Goal: Information Seeking & Learning: Learn about a topic

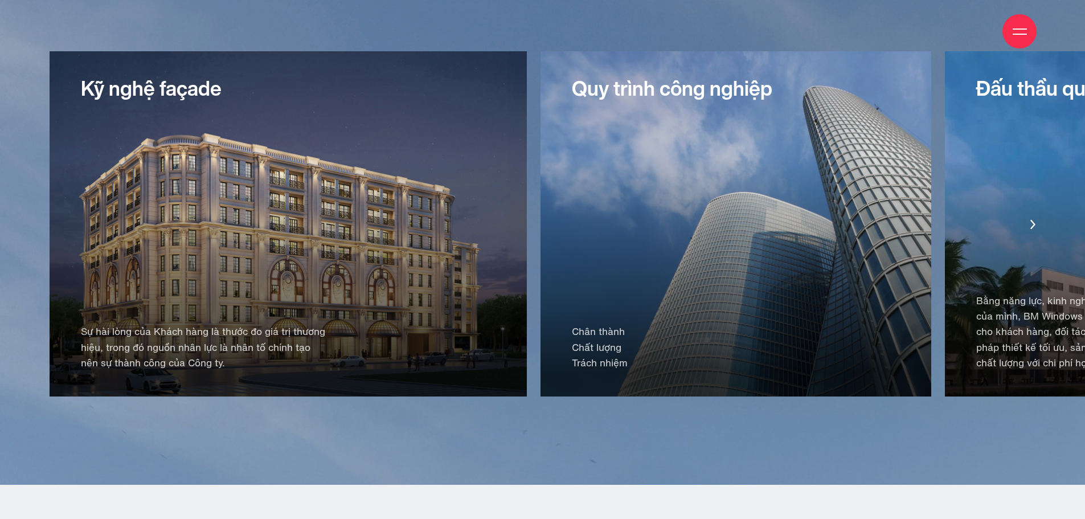
scroll to position [2450, 0]
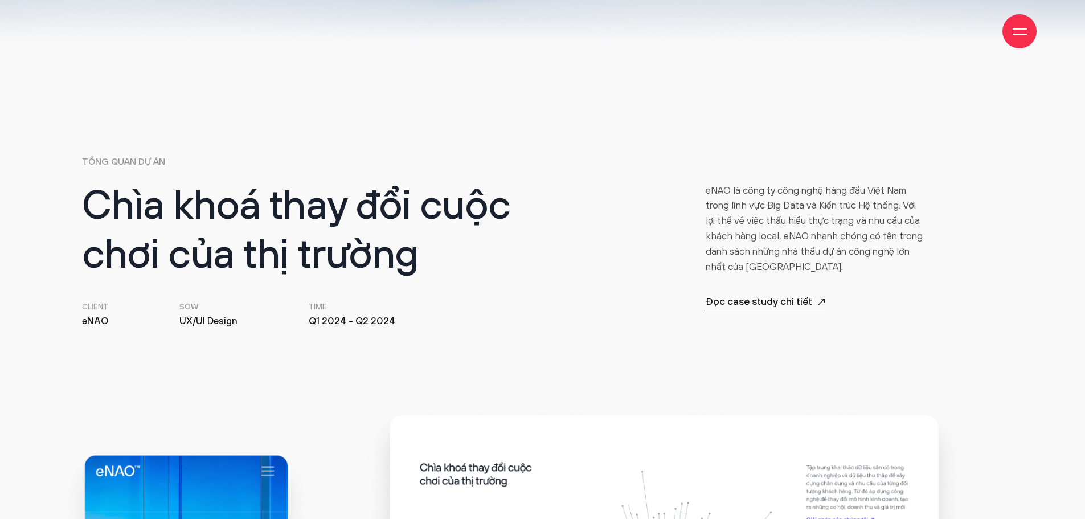
scroll to position [513, 0]
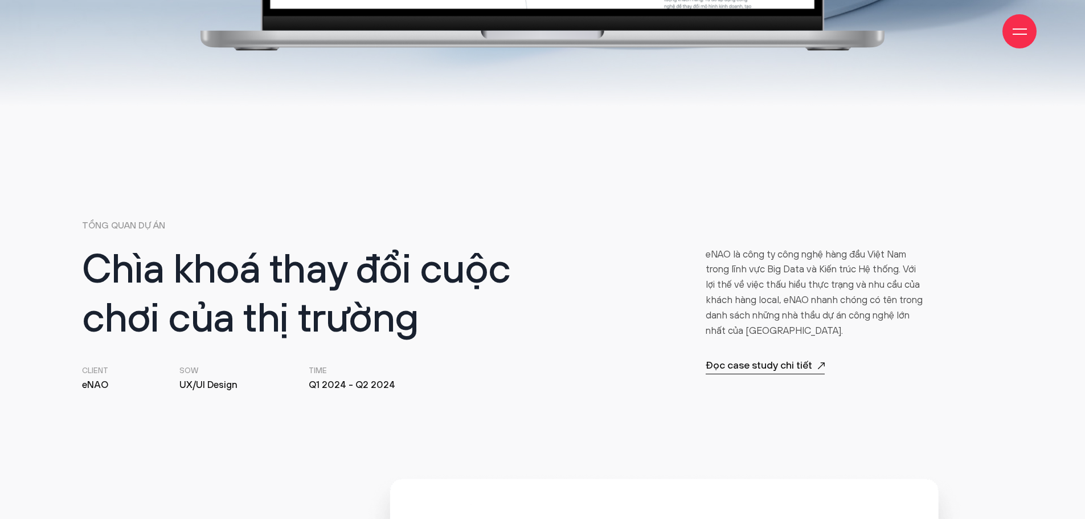
scroll to position [456, 0]
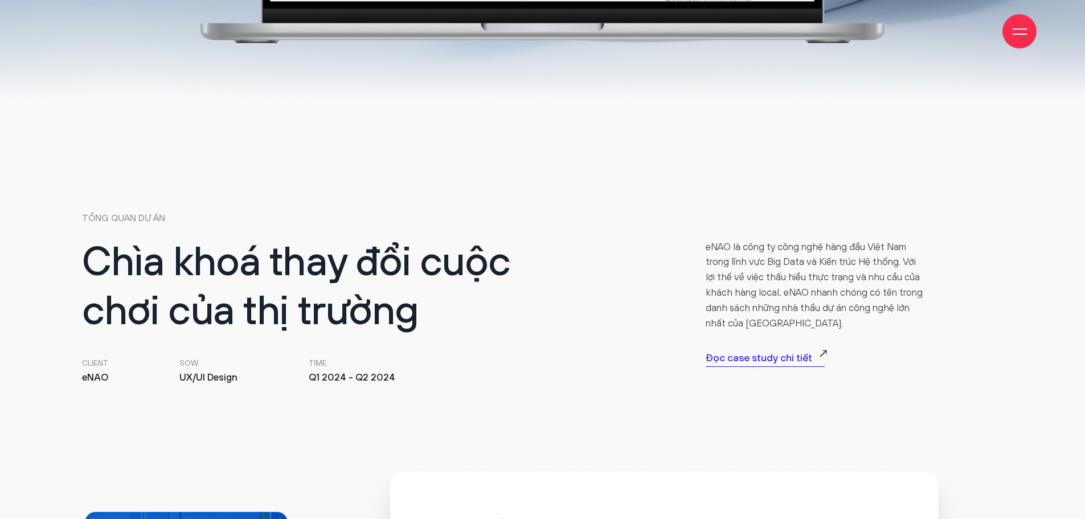
click at [779, 362] on p "Đọc case study chi tiết" at bounding box center [765, 359] width 119 height 16
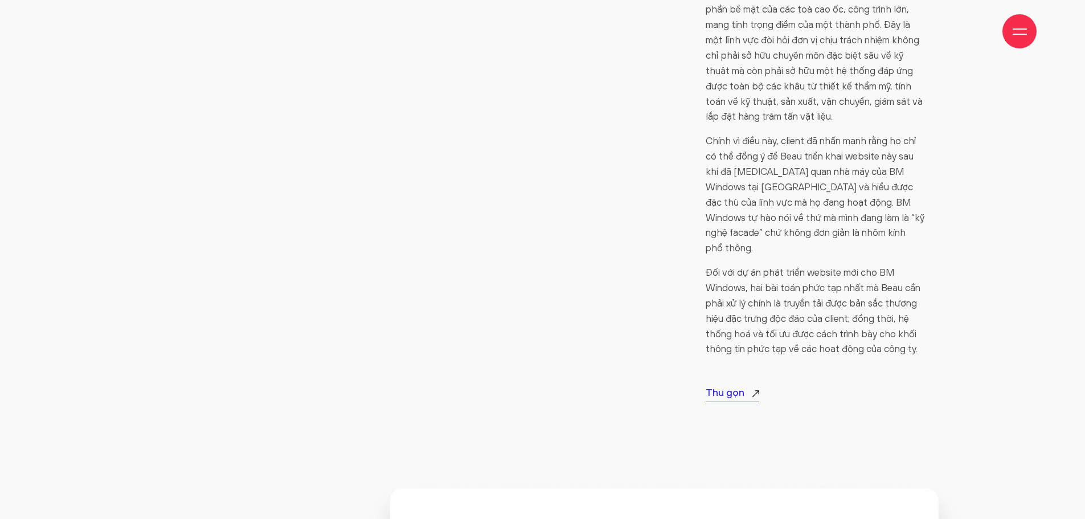
scroll to position [912, 0]
click at [742, 385] on p "Thu gọn" at bounding box center [733, 393] width 54 height 16
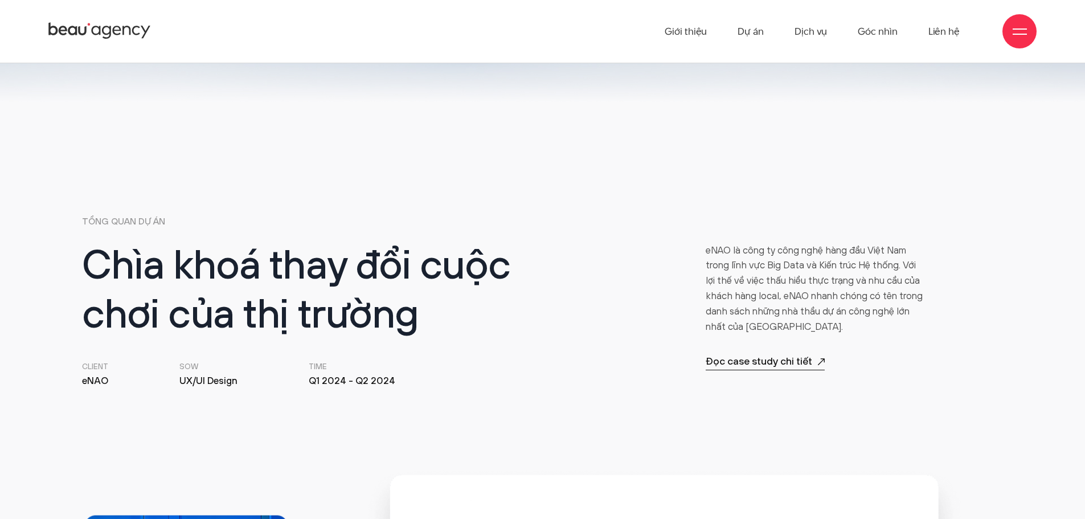
scroll to position [439, 0]
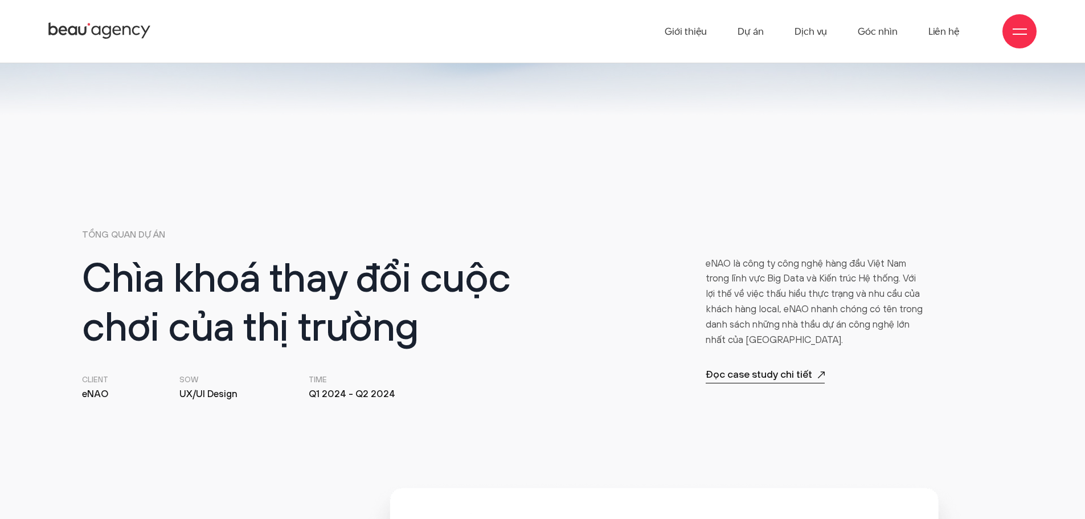
drag, startPoint x: 751, startPoint y: 305, endPoint x: 707, endPoint y: 265, distance: 59.7
click at [707, 265] on div "eNAO là công ty công nghệ hàng đầu Việt Nam trong lĩnh vực Big Data và Kiến trú…" at bounding box center [815, 320] width 219 height 128
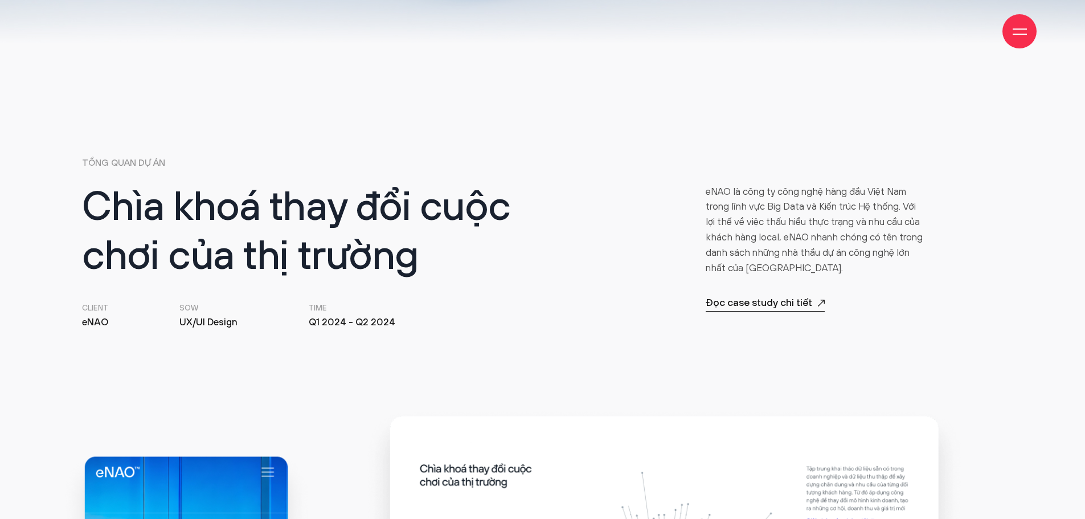
scroll to position [513, 0]
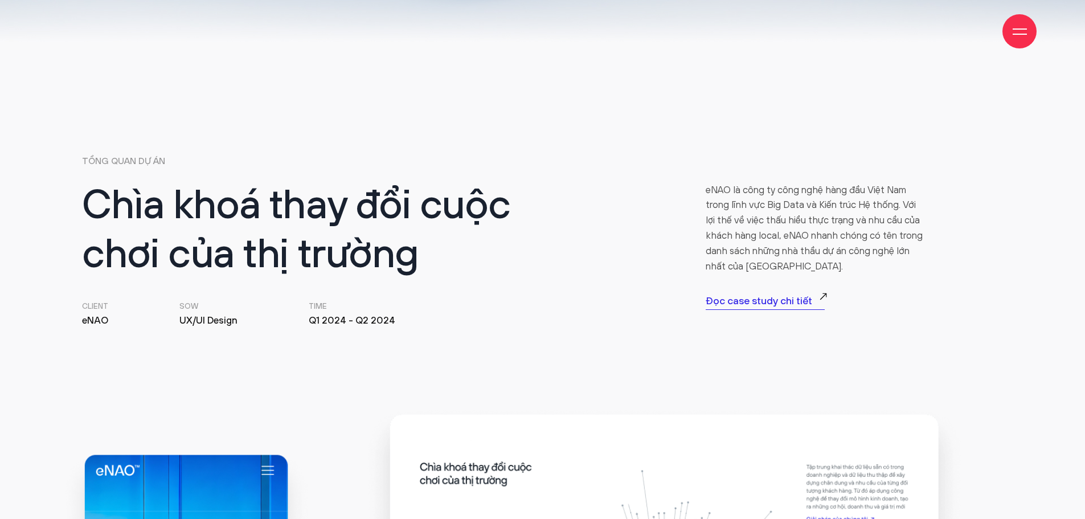
click at [791, 304] on p "Đọc case study chi tiết" at bounding box center [765, 302] width 119 height 16
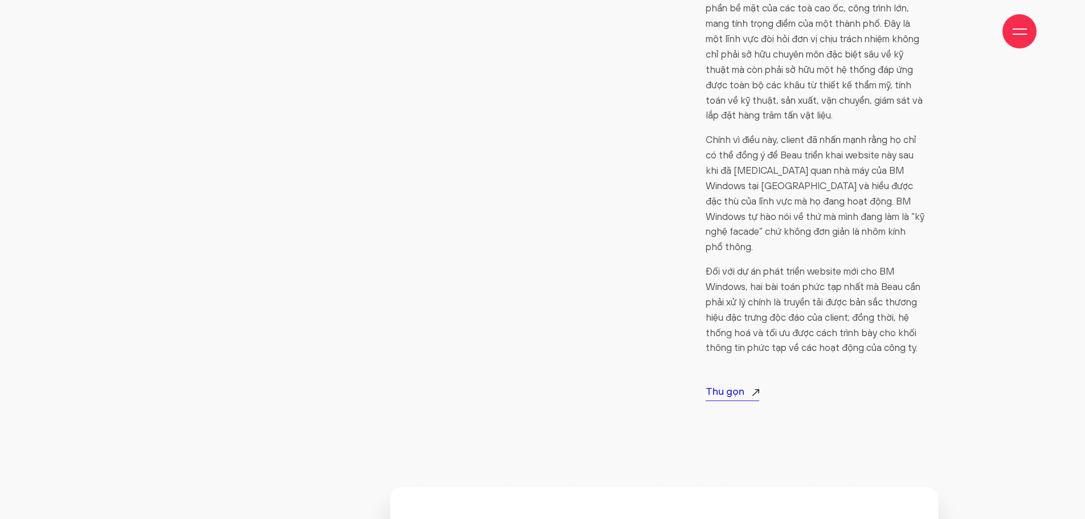
click at [754, 389] on icon at bounding box center [756, 392] width 7 height 7
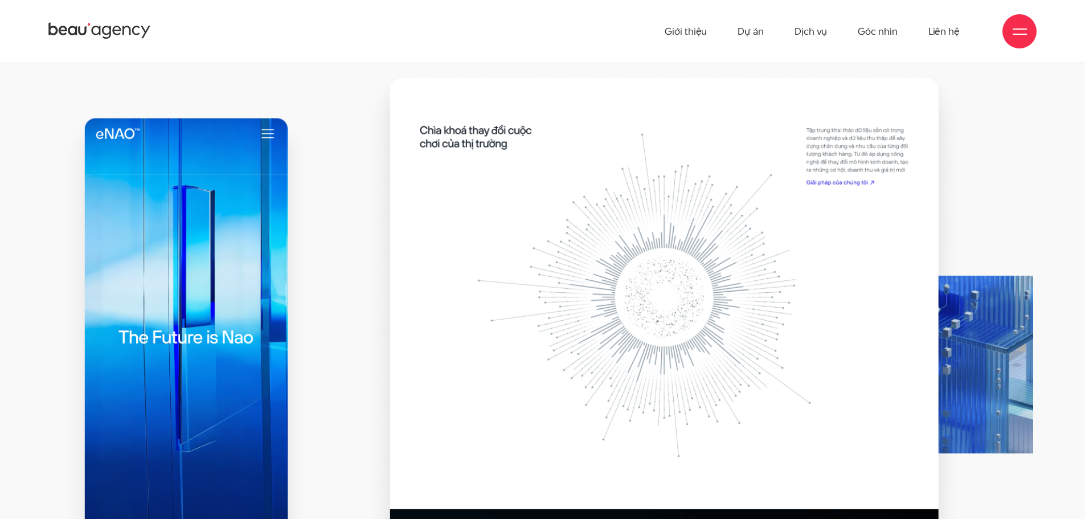
scroll to position [838, 0]
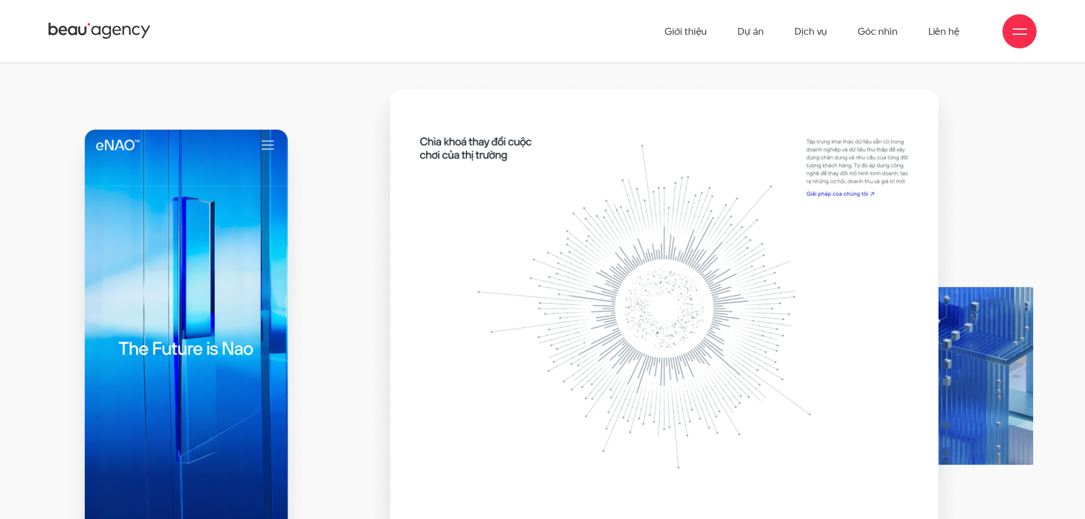
click at [267, 143] on img at bounding box center [186, 368] width 252 height 489
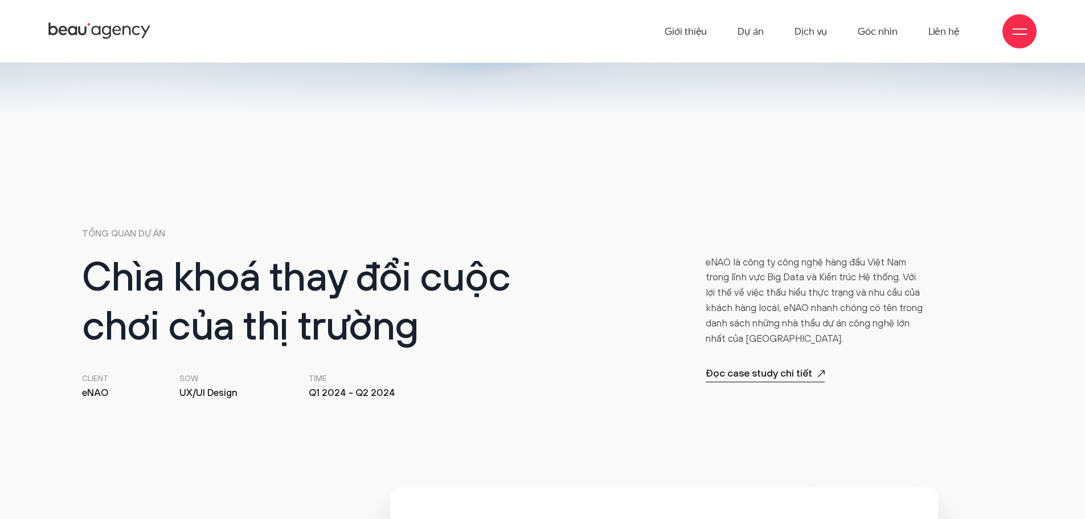
scroll to position [439, 0]
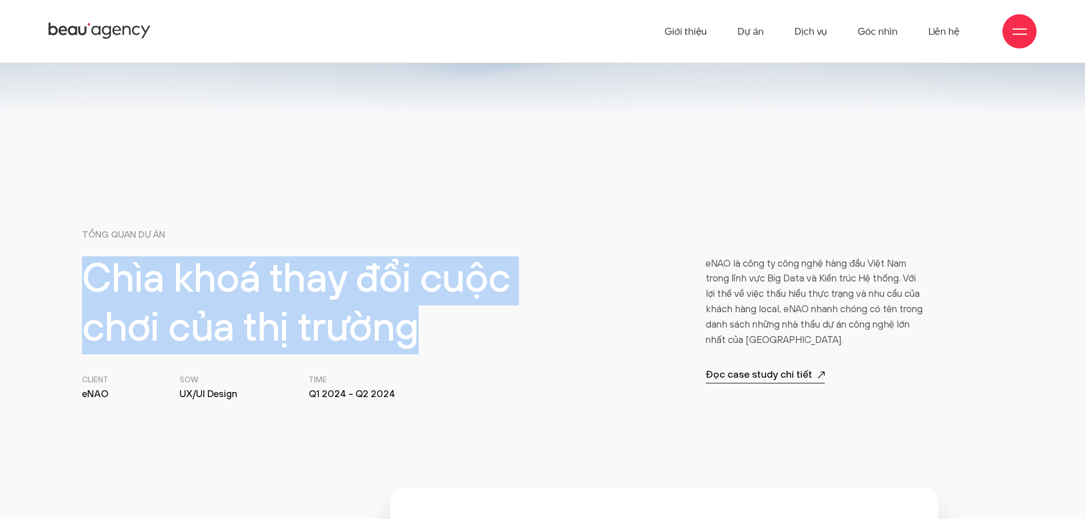
drag, startPoint x: 319, startPoint y: 324, endPoint x: 26, endPoint y: 280, distance: 296.1
copy h2 "Chìa khoá thay đổi cuộc chơi của thị trường"
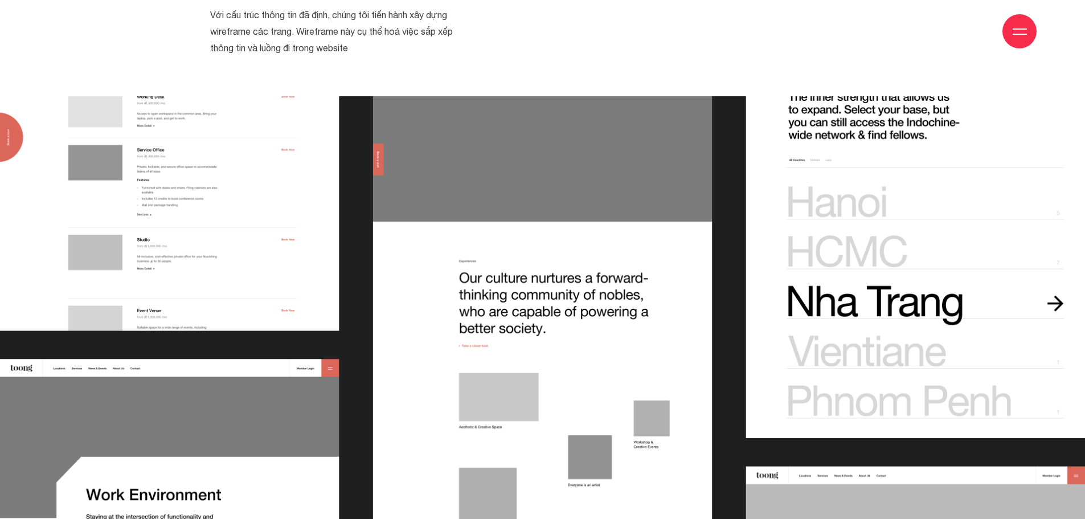
scroll to position [5868, 0]
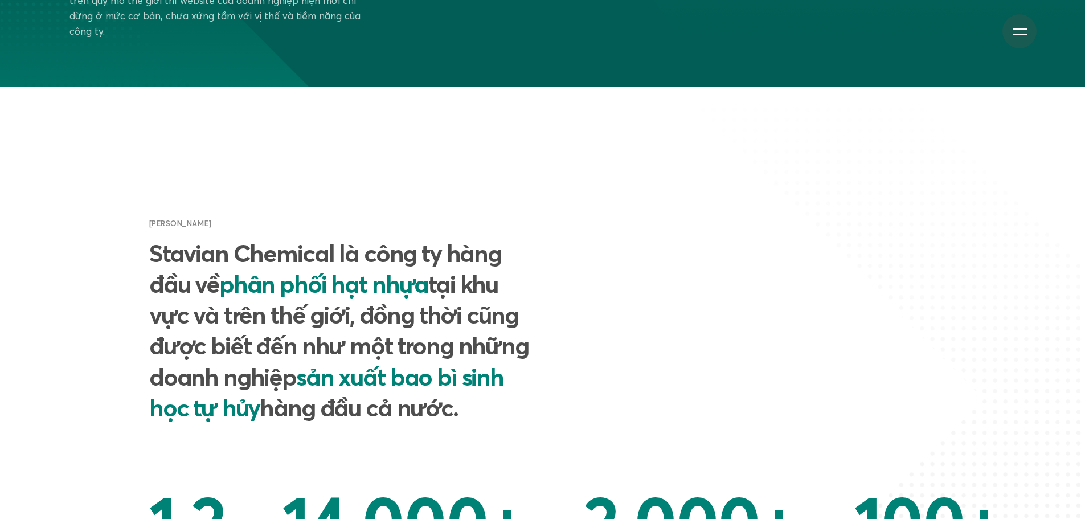
scroll to position [684, 0]
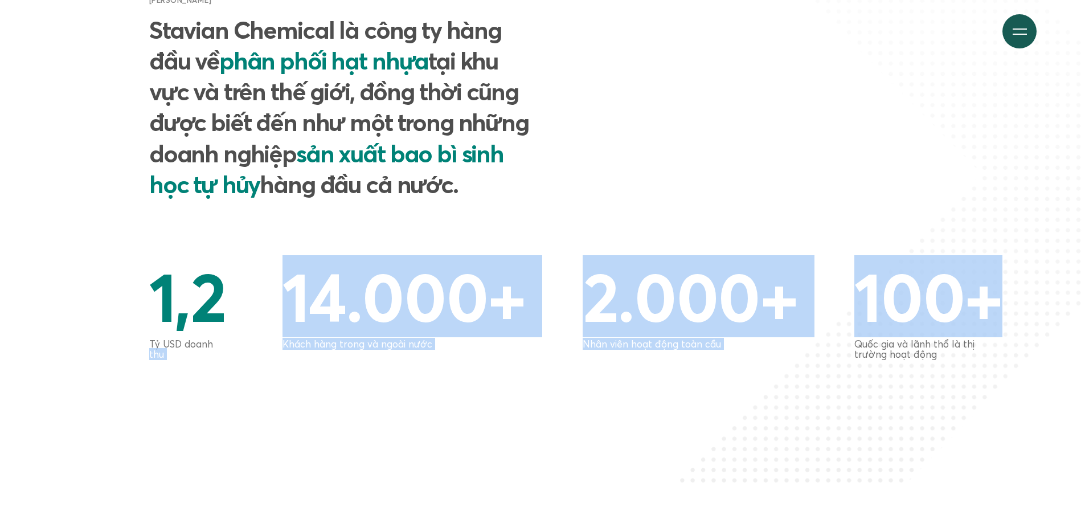
drag, startPoint x: 1003, startPoint y: 304, endPoint x: 38, endPoint y: 350, distance: 966.8
click at [0, 377] on section "Giới thiệu chung Stavian Chemical là công ty hàng đầu về phân phối hạt nhựa tại…" at bounding box center [542, 174] width 1085 height 621
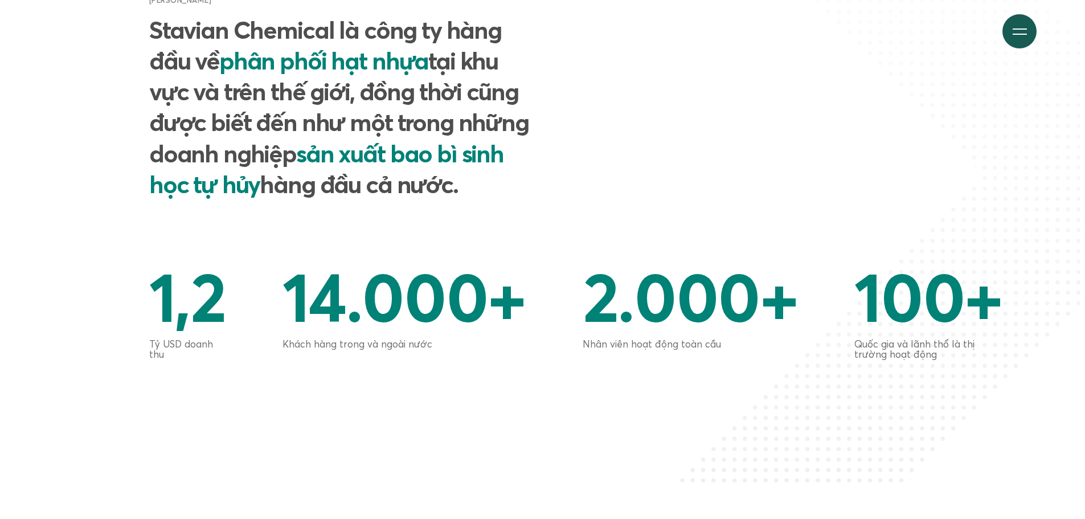
click at [40, 346] on section "Giới thiệu chung Stavian Chemical là công ty hàng đầu về phân phối hạt nhựa tại…" at bounding box center [542, 174] width 1085 height 621
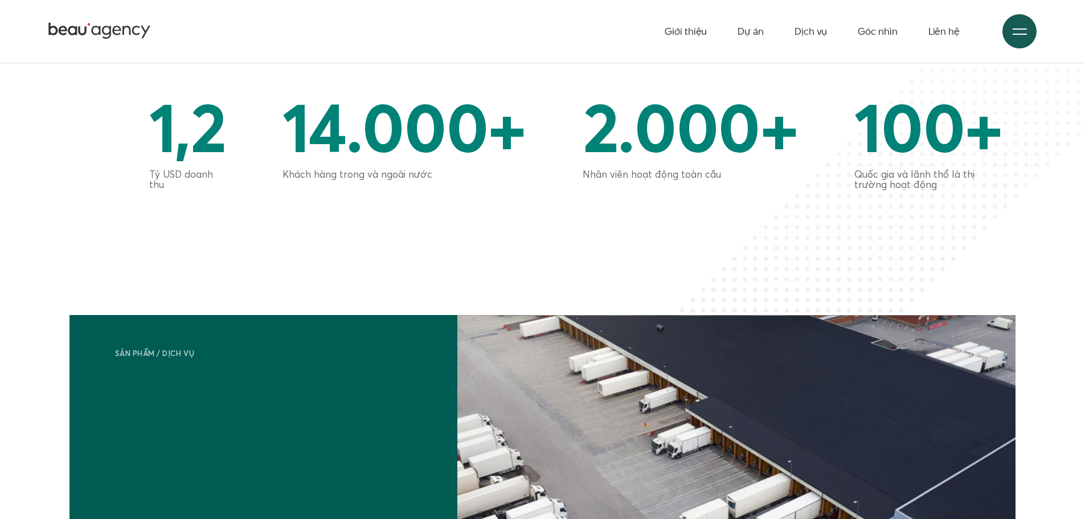
scroll to position [627, 0]
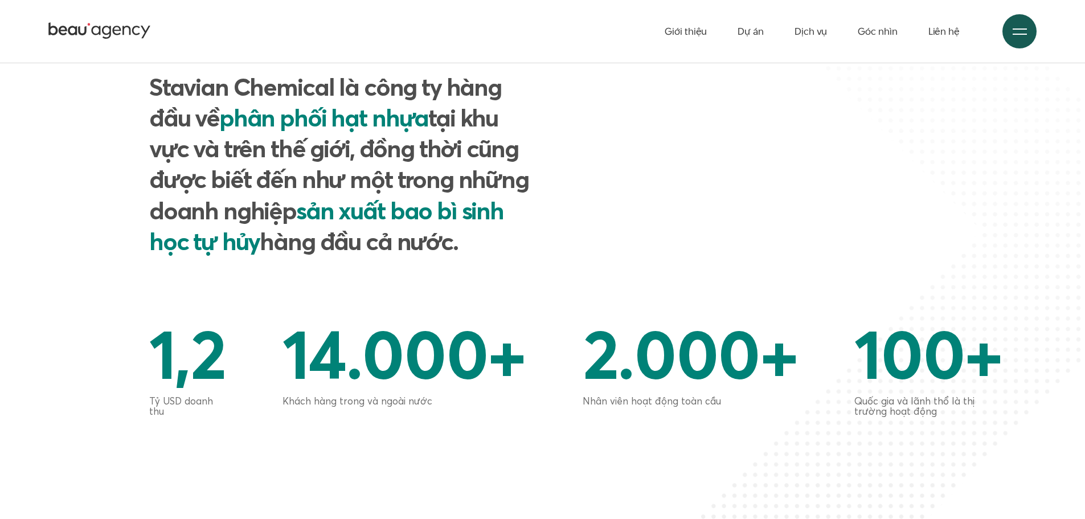
click at [754, 236] on div "Giới thiệu chung Stavian Chemical là công ty hàng đầu về phân phối hạt nhựa tại…" at bounding box center [543, 185] width 958 height 267
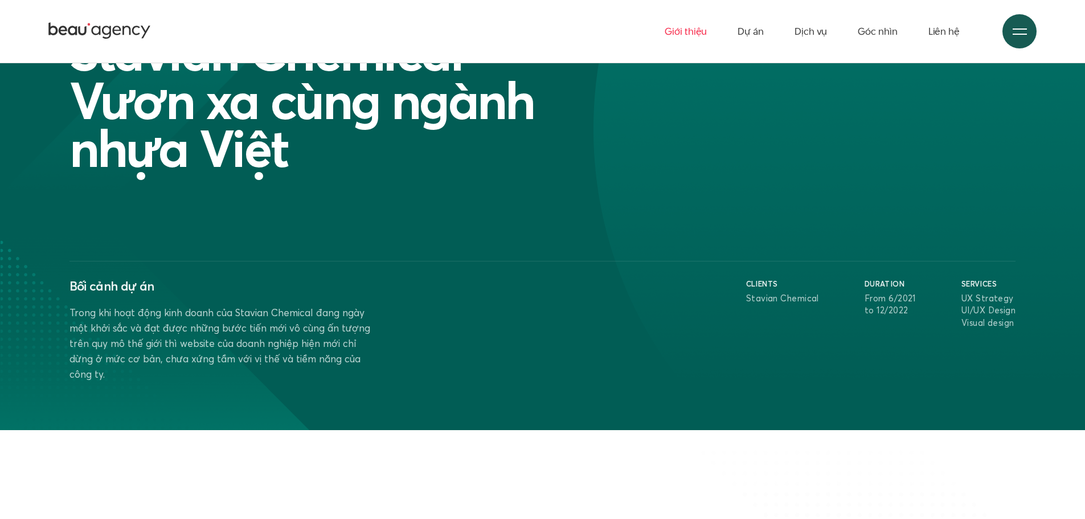
scroll to position [114, 0]
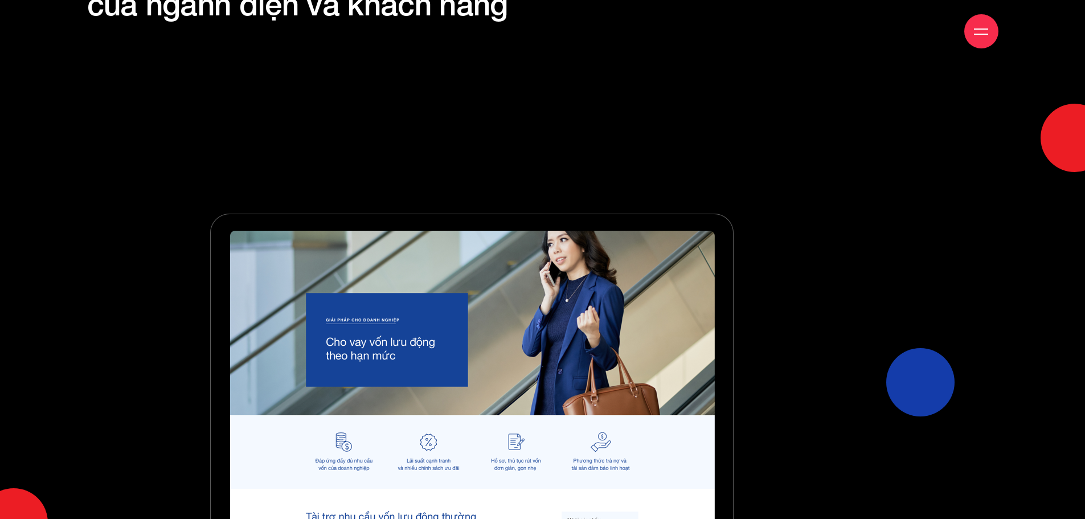
scroll to position [627, 0]
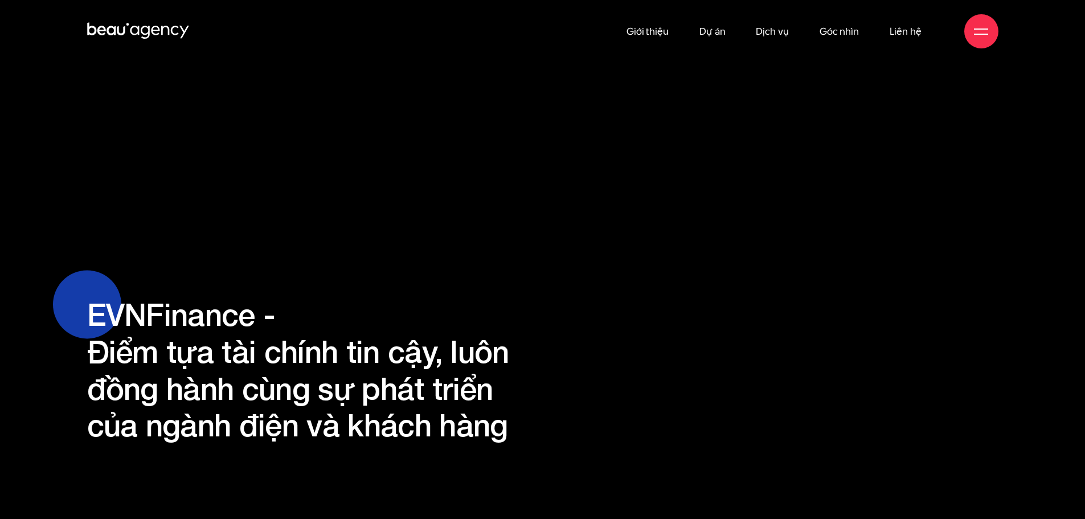
click at [89, 30] on icon at bounding box center [138, 31] width 103 height 20
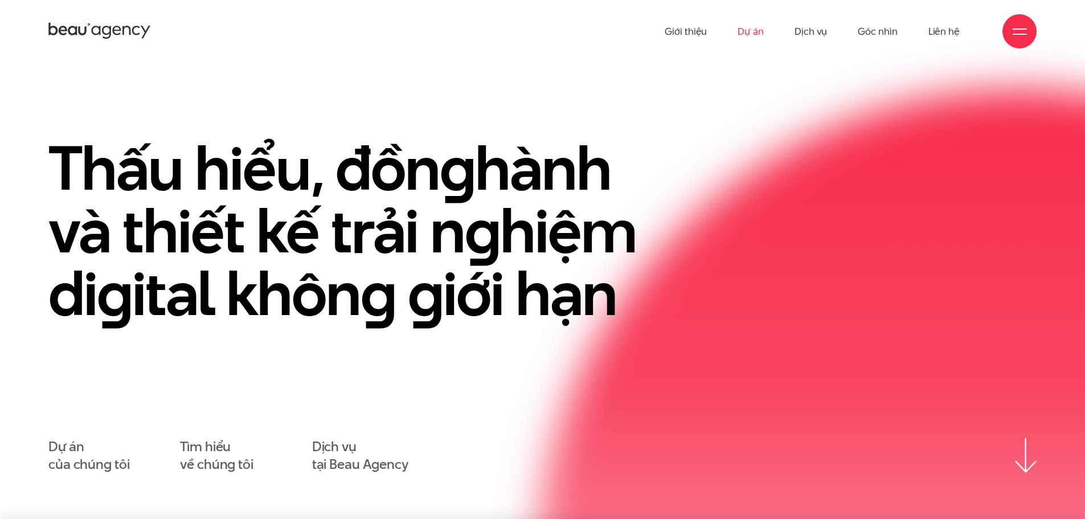
click at [759, 30] on link "Dự án" at bounding box center [751, 31] width 26 height 63
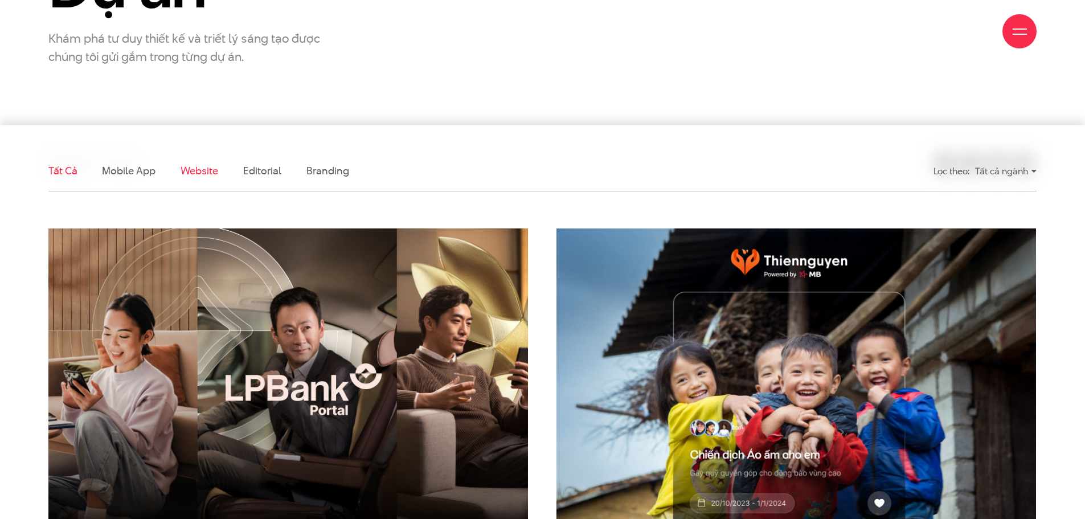
click at [190, 169] on link "Website" at bounding box center [200, 171] width 38 height 14
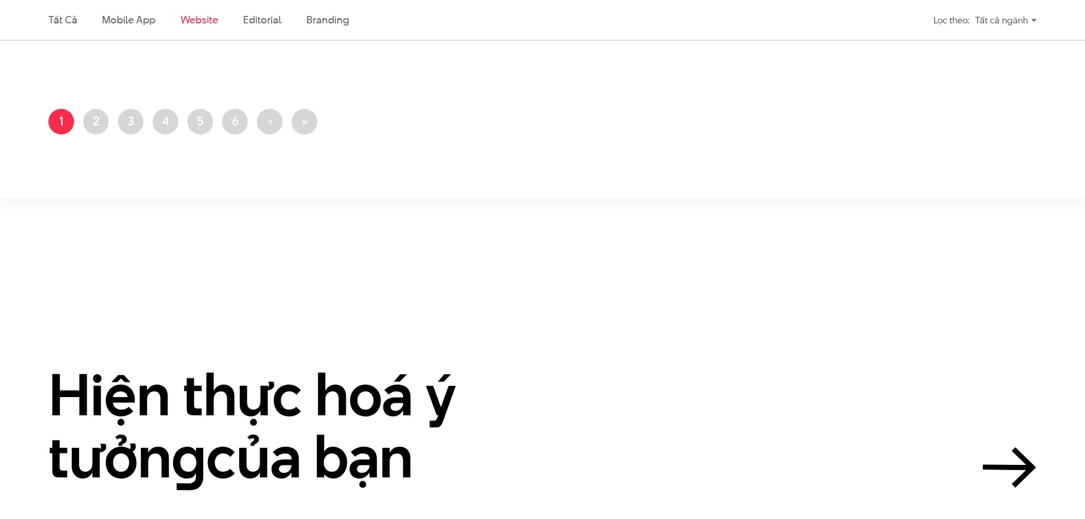
scroll to position [2202, 0]
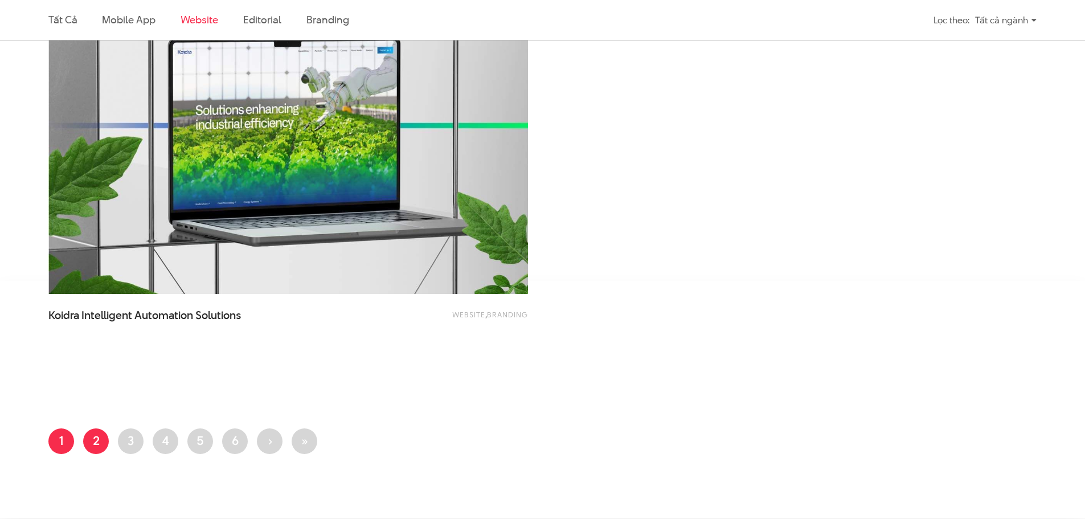
click at [107, 437] on link "Trang 2" at bounding box center [96, 441] width 26 height 26
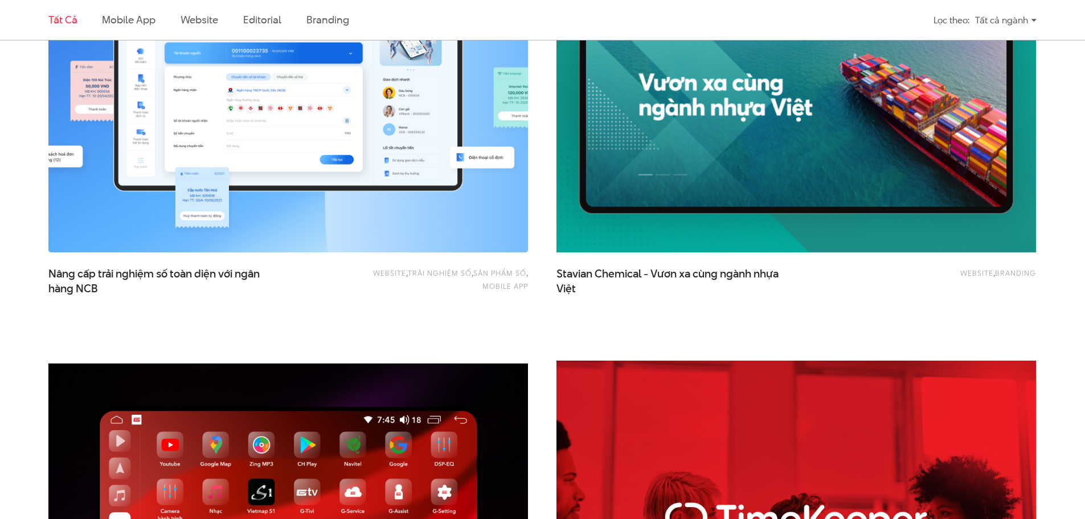
scroll to position [2108, 0]
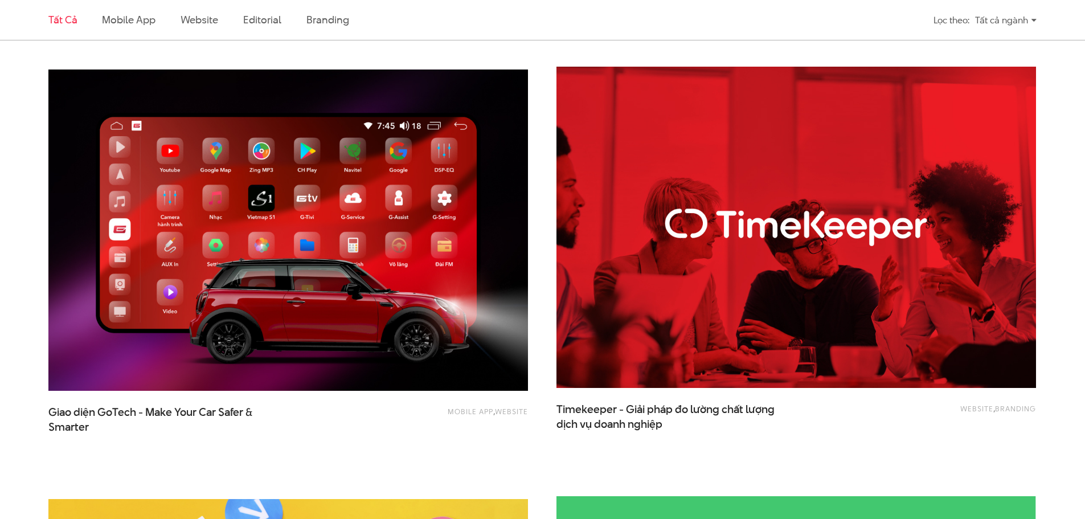
click at [305, 161] on img at bounding box center [288, 231] width 528 height 354
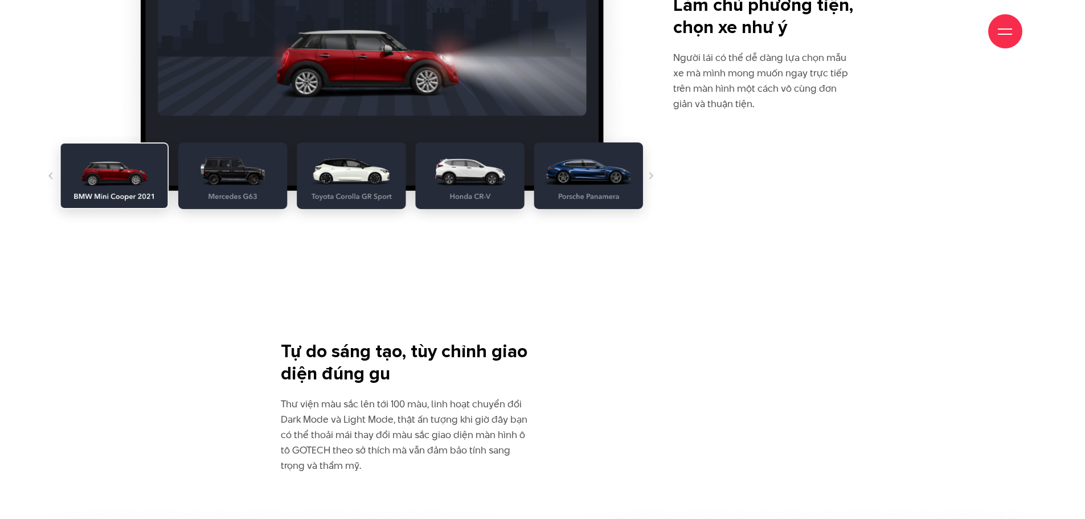
scroll to position [6769, 0]
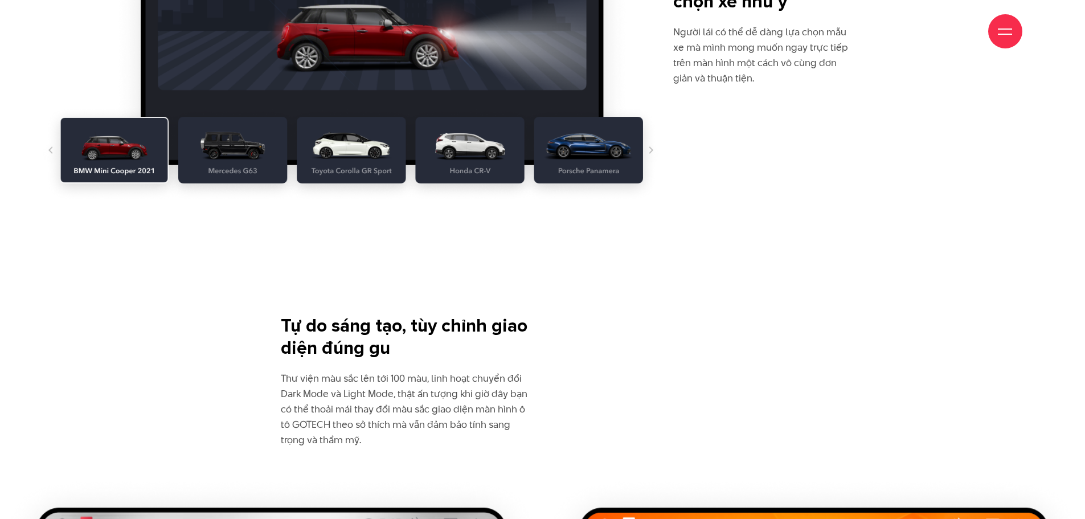
click at [356, 117] on img at bounding box center [351, 38] width 634 height 325
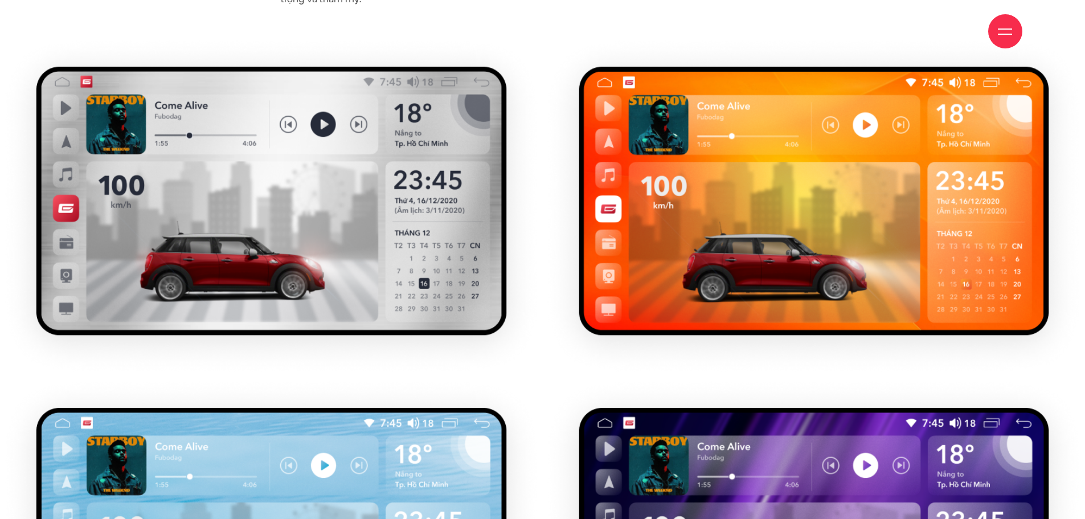
scroll to position [7509, 0]
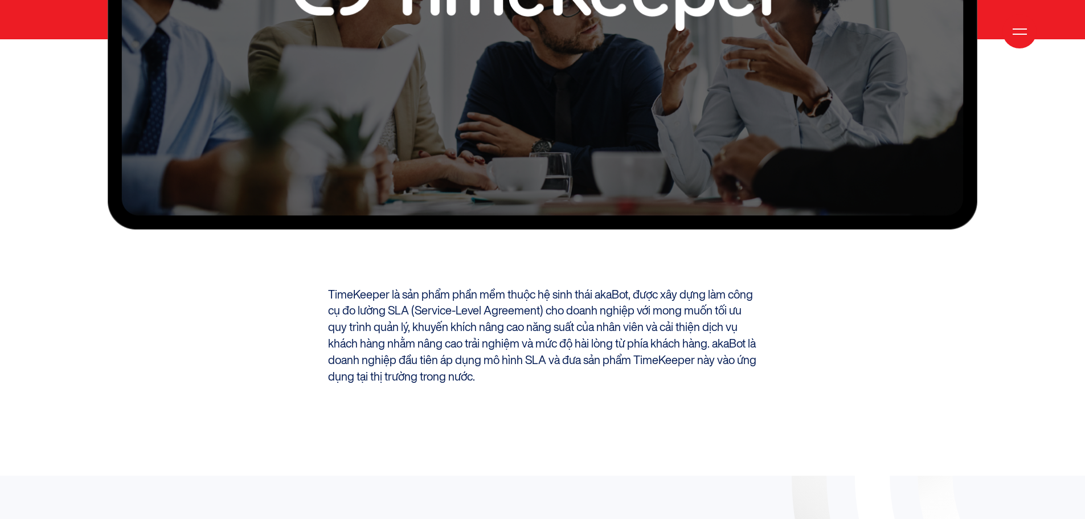
scroll to position [741, 0]
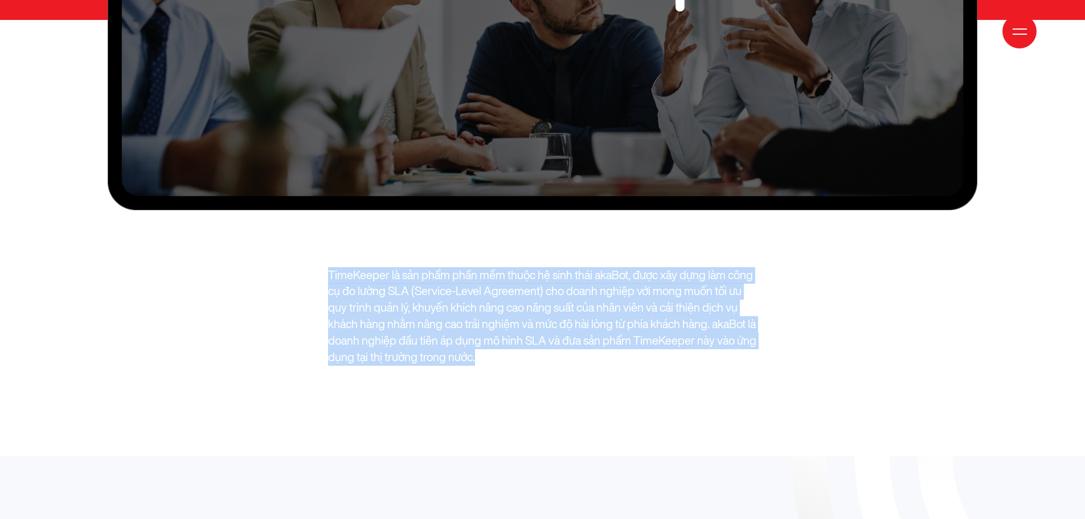
drag, startPoint x: 603, startPoint y: 320, endPoint x: 628, endPoint y: 245, distance: 79.1
click at [755, 284] on p "TimeKeeper là sản phẩm phần mềm thuộc hệ sinh thái akaBot, được xây dựng làm cô…" at bounding box center [542, 316] width 429 height 99
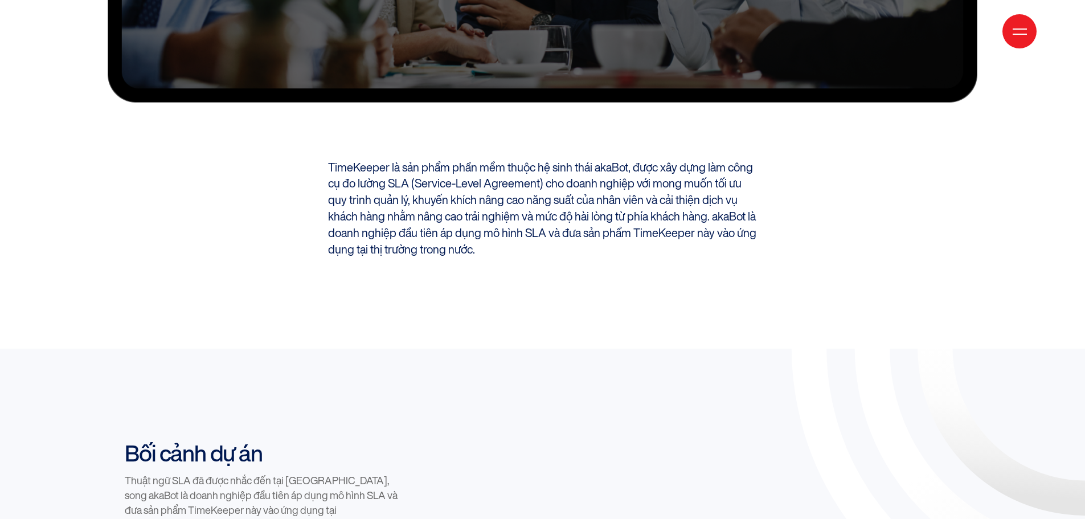
scroll to position [855, 0]
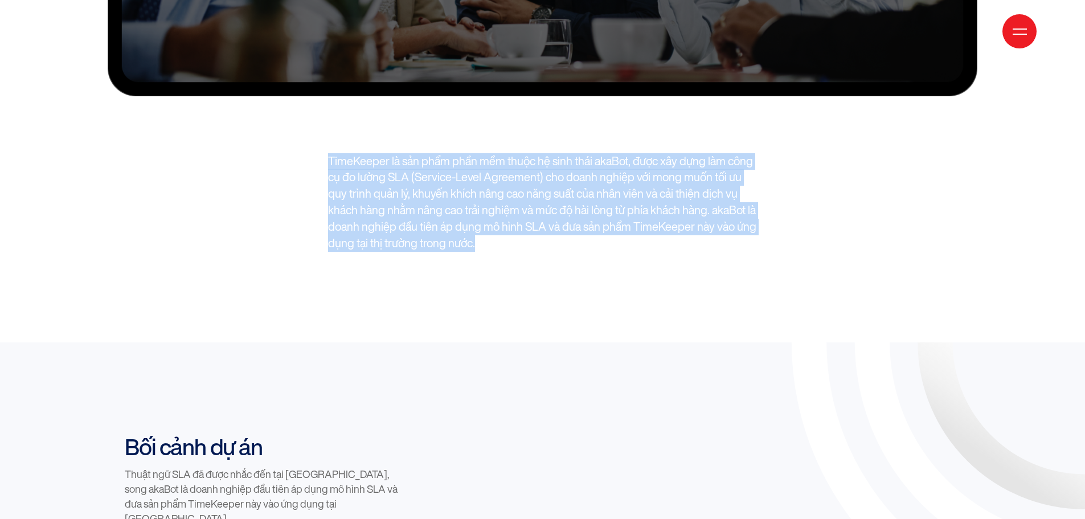
drag, startPoint x: 549, startPoint y: 195, endPoint x: 300, endPoint y: 99, distance: 267.5
click at [656, 160] on p "TimeKeeper là sản phẩm phần mềm thuộc hệ sinh thái akaBot, được xây dựng làm cô…" at bounding box center [542, 202] width 429 height 99
drag, startPoint x: 588, startPoint y: 199, endPoint x: 464, endPoint y: 122, distance: 145.9
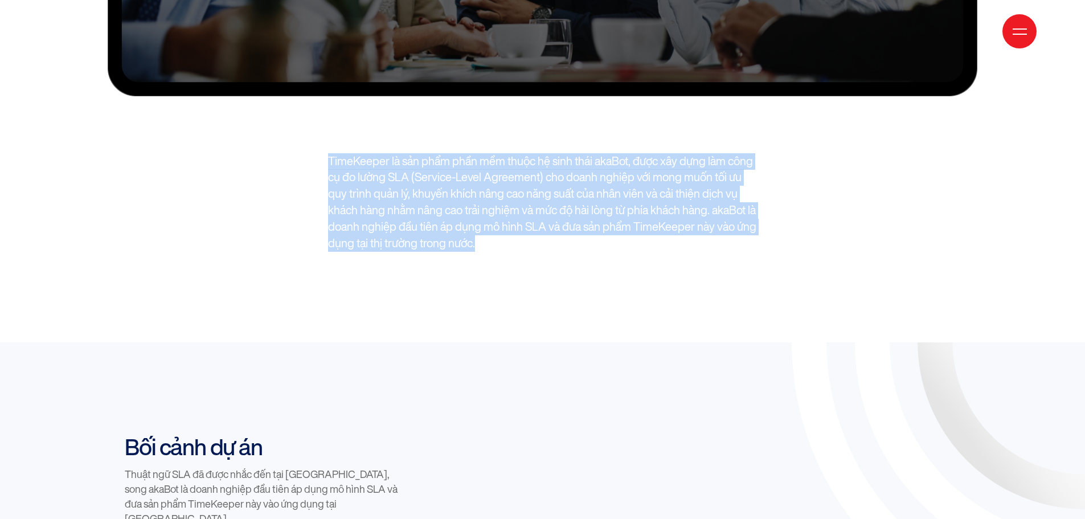
click at [675, 156] on p "TimeKeeper là sản phẩm phần mềm thuộc hệ sinh thái akaBot, được xây dựng làm cô…" at bounding box center [542, 202] width 429 height 99
drag, startPoint x: 500, startPoint y: 195, endPoint x: 286, endPoint y: 101, distance: 233.9
click at [286, 153] on div "TimeKeeper là sản phẩm phần mềm thuộc hệ sinh thái akaBot, được xây dựng làm cô…" at bounding box center [542, 202] width 881 height 99
copy p "TimeKeeper là sản phẩm phần mềm thuộc hệ sinh thái akaBot, được xây dựng làm cô…"
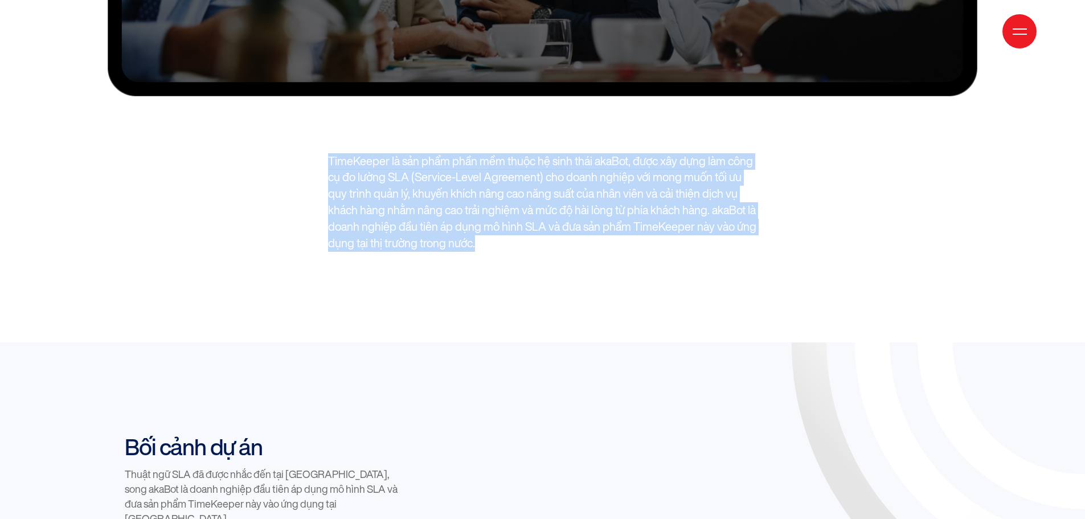
click at [904, 196] on div "TimeKeeper là sản phẩm phần mềm thuộc hệ sinh thái akaBot, được xây dựng làm cô…" at bounding box center [542, 202] width 881 height 99
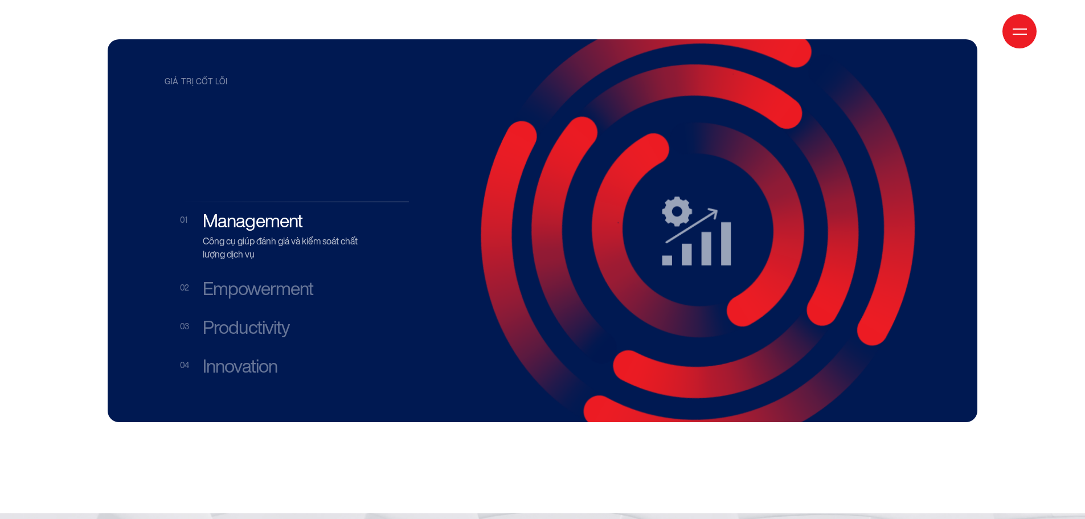
scroll to position [2279, 0]
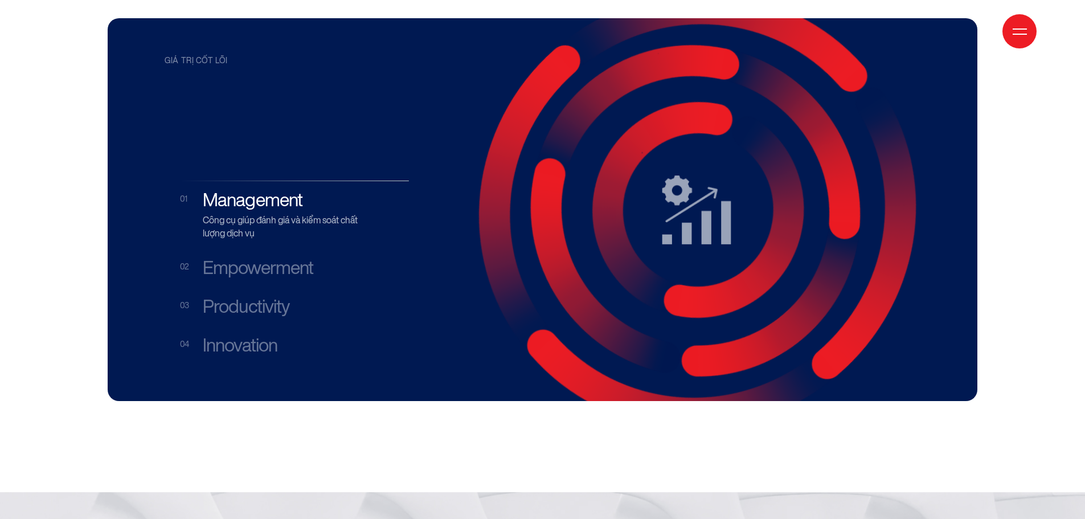
click at [230, 257] on h3 "Empowerment" at bounding box center [283, 268] width 160 height 22
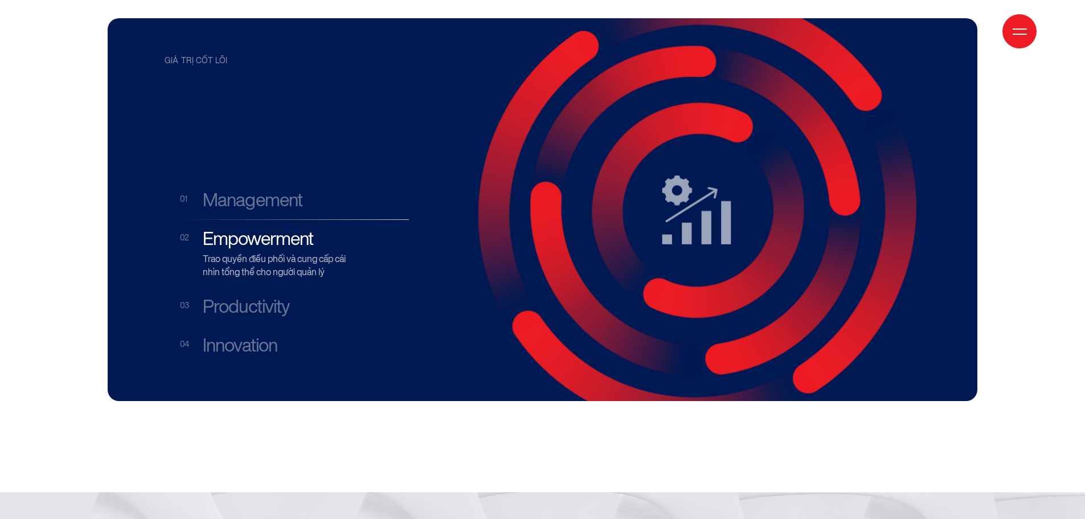
click at [244, 296] on h3 "Productivity" at bounding box center [283, 307] width 160 height 22
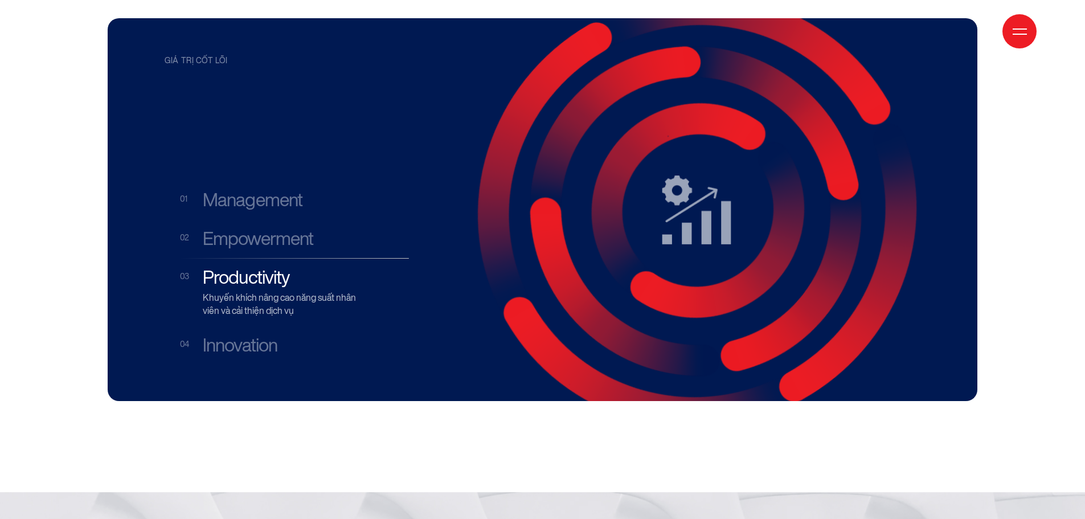
click at [243, 299] on div "Giá trị cốt lõi Management Công cụ giúp đánh giá và kiểm soát chất lượng dịch v…" at bounding box center [287, 209] width 244 height 383
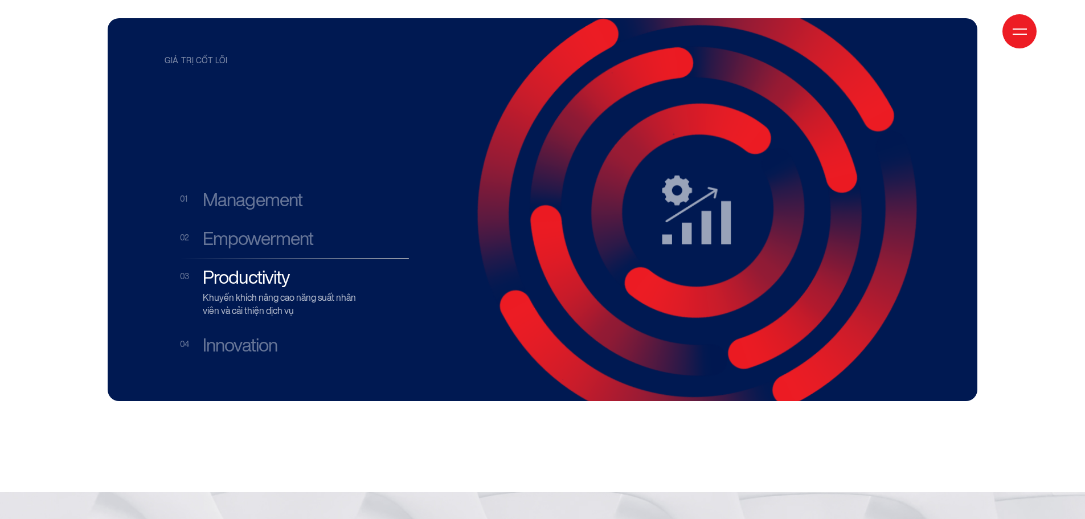
drag, startPoint x: 244, startPoint y: 289, endPoint x: 253, endPoint y: 280, distance: 12.5
click at [244, 334] on h3 "Innovation" at bounding box center [283, 345] width 160 height 22
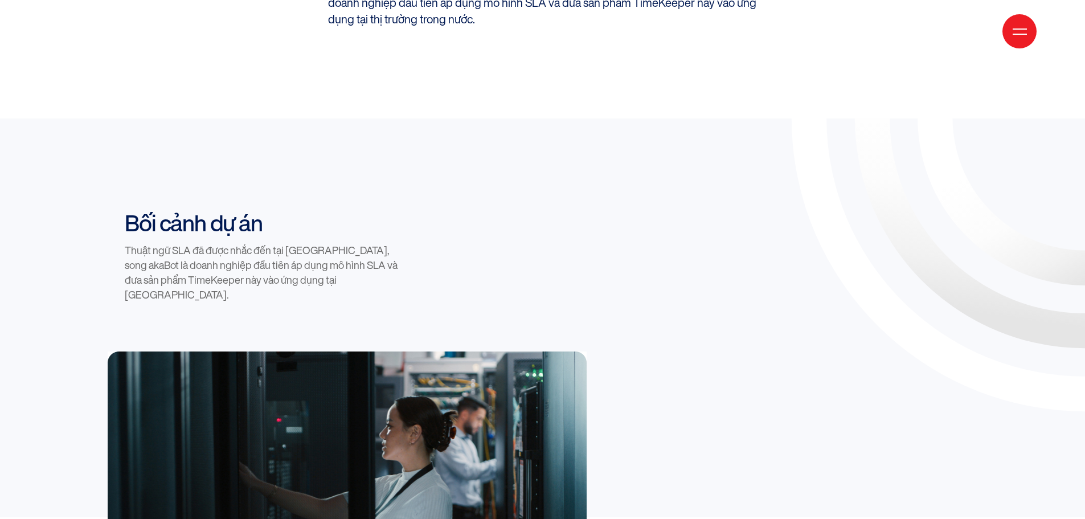
scroll to position [1082, 0]
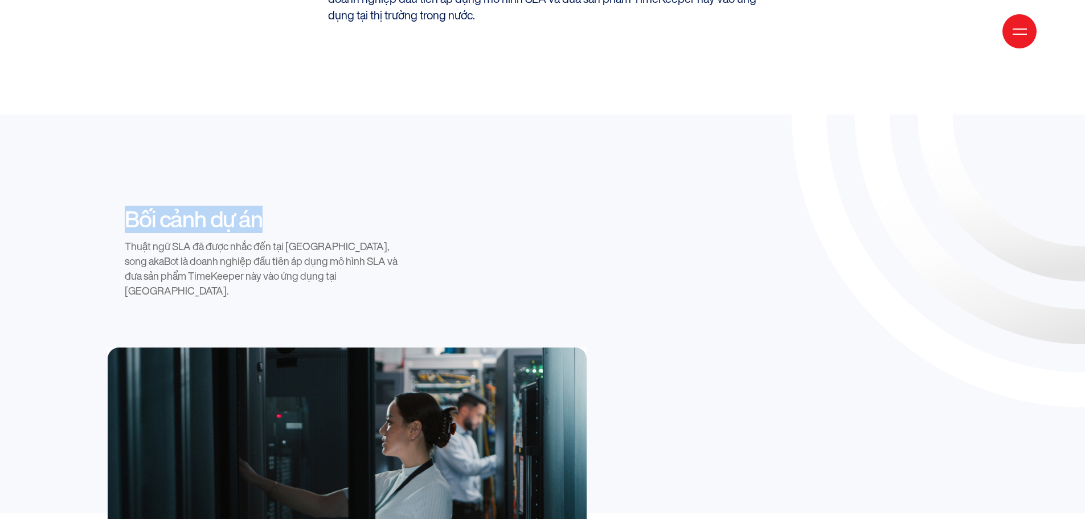
drag, startPoint x: 125, startPoint y: 173, endPoint x: 295, endPoint y: 158, distance: 169.8
click at [295, 206] on h2 "Bối cảnh dự án" at bounding box center [266, 219] width 282 height 27
copy h2 "Bối cảnh dự án"
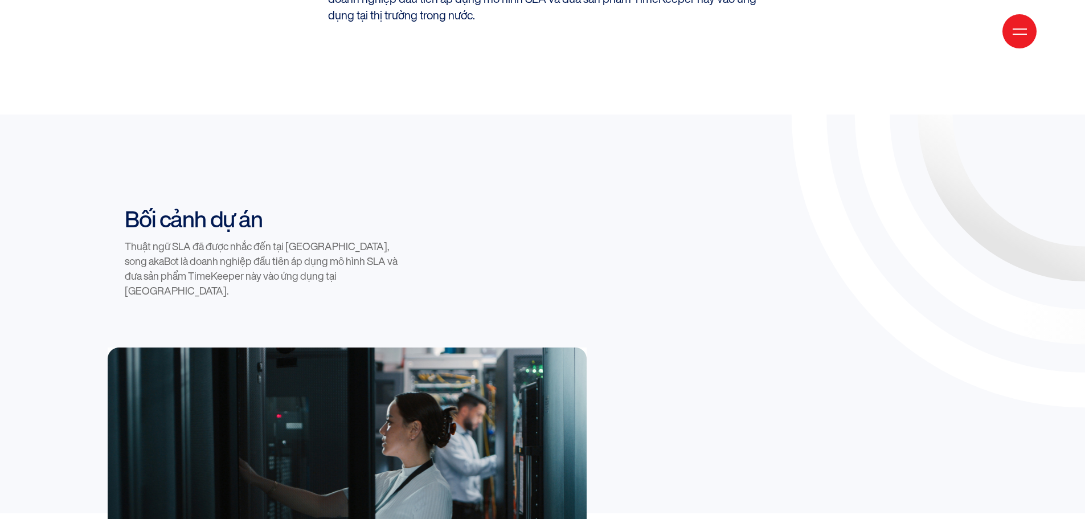
click at [826, 191] on icon at bounding box center [1084, 114] width 749 height 749
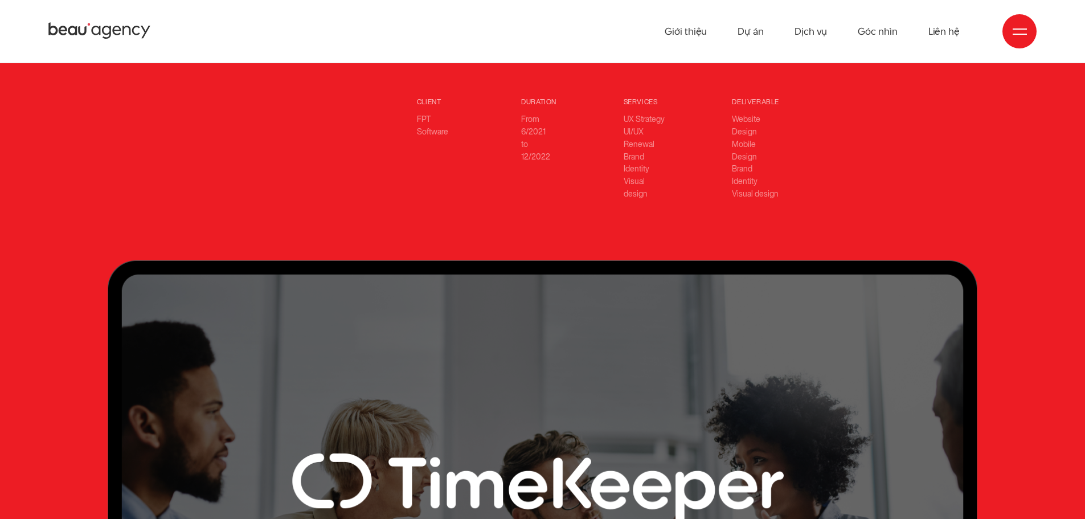
scroll to position [228, 0]
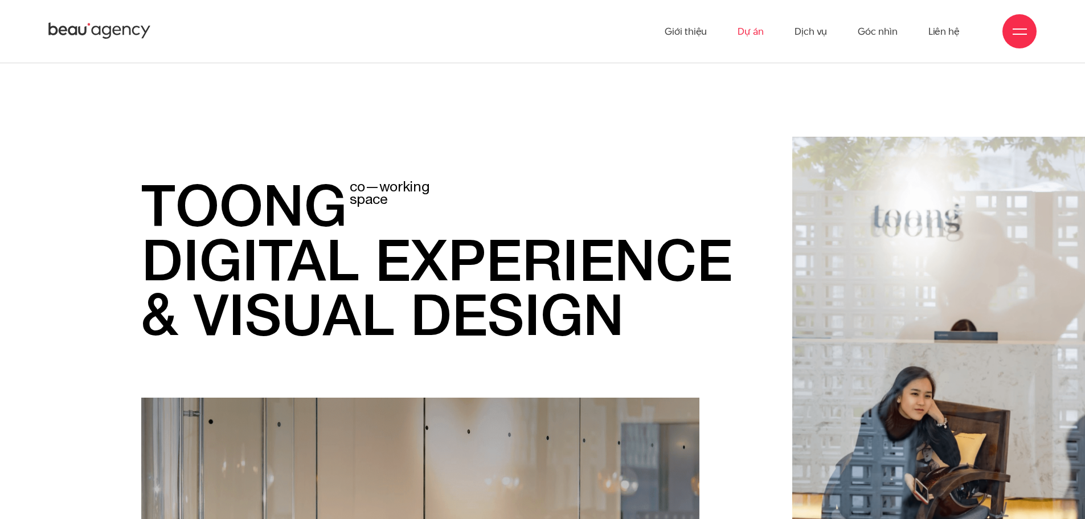
scroll to position [5469, 0]
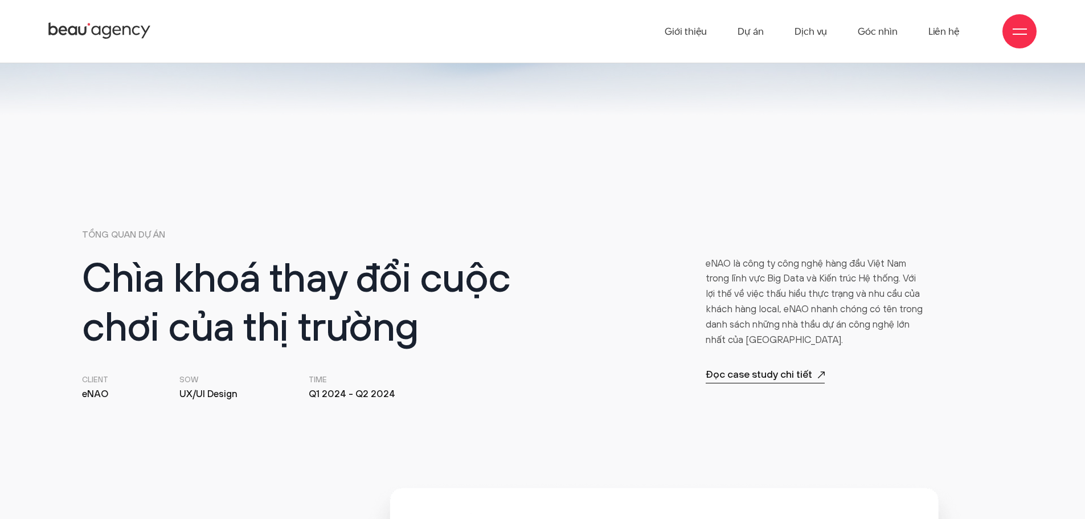
scroll to position [439, 0]
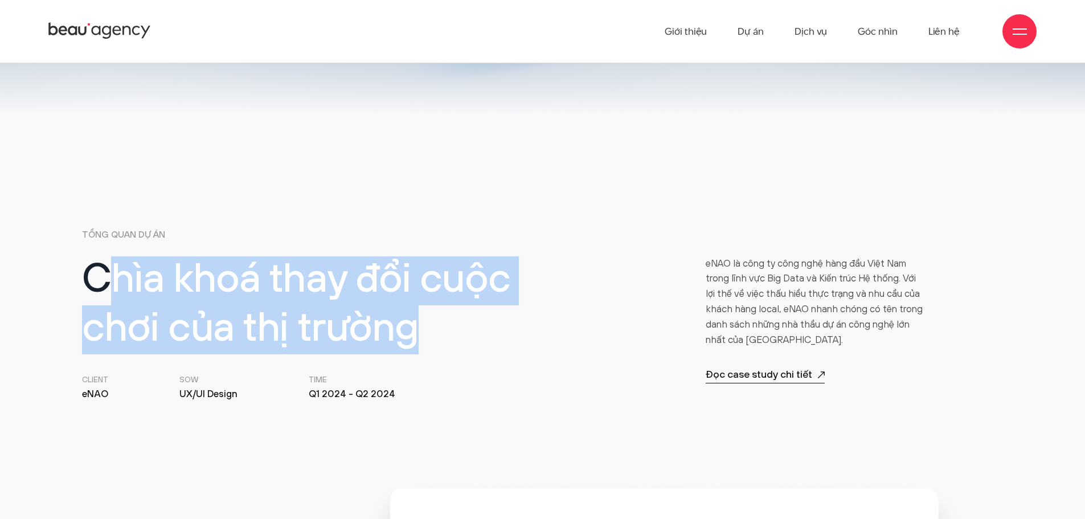
drag, startPoint x: 480, startPoint y: 324, endPoint x: 125, endPoint y: 290, distance: 356.6
click at [112, 293] on h2 "Chìa khoá thay đổi cuộc chơi của thị trường" at bounding box center [308, 305] width 453 height 99
click at [150, 289] on h2 "Chìa khoá thay đổi cuộc chơi của thị trường" at bounding box center [308, 305] width 453 height 99
drag, startPoint x: 88, startPoint y: 279, endPoint x: 435, endPoint y: 324, distance: 349.8
click at [435, 324] on h2 "Chìa khoá thay đổi cuộc chơi của thị trường" at bounding box center [308, 305] width 453 height 99
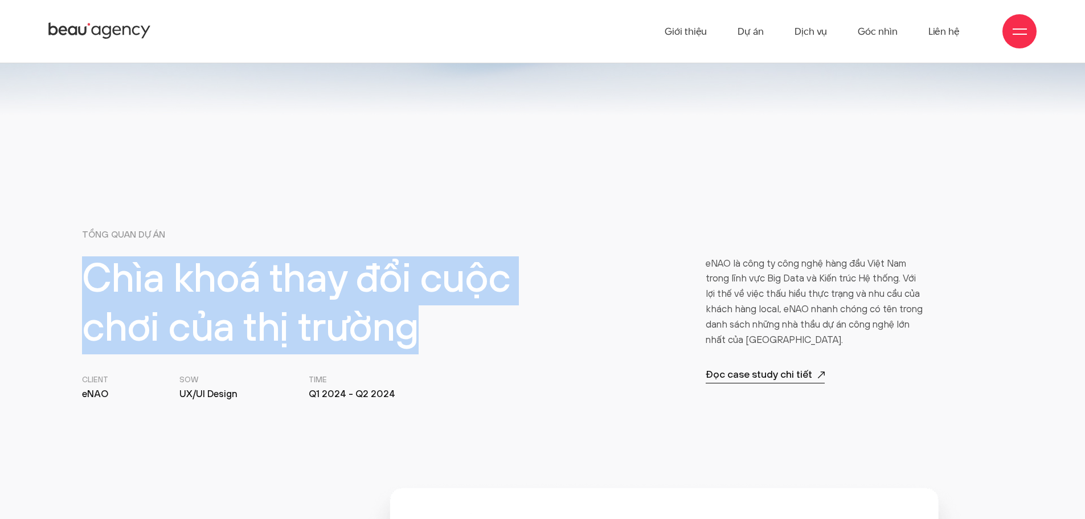
click at [758, 293] on p "eNAO là công ty công nghệ hàng đầu Việt Nam trong lĩnh vực Big Data và Kiến trú…" at bounding box center [815, 302] width 219 height 92
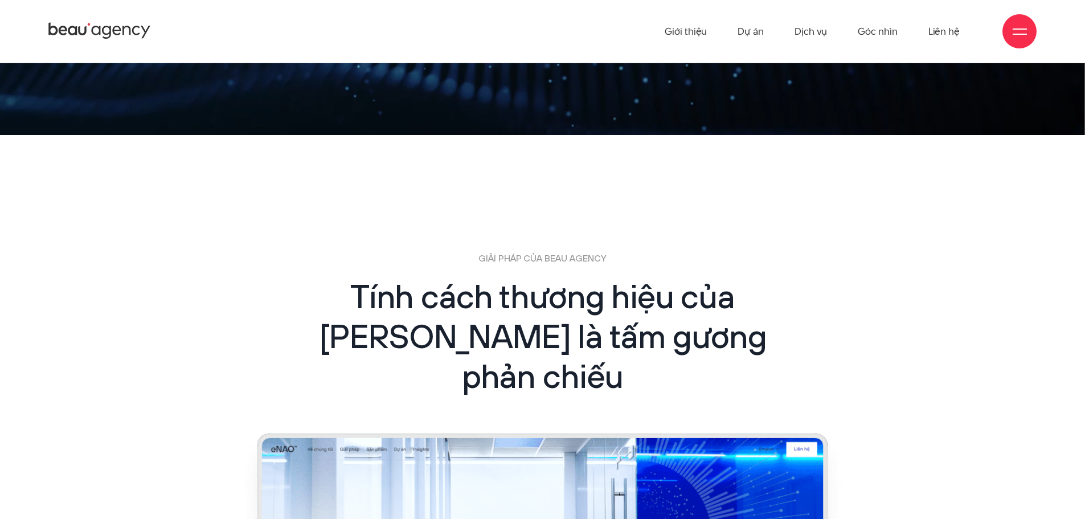
scroll to position [2319, 0]
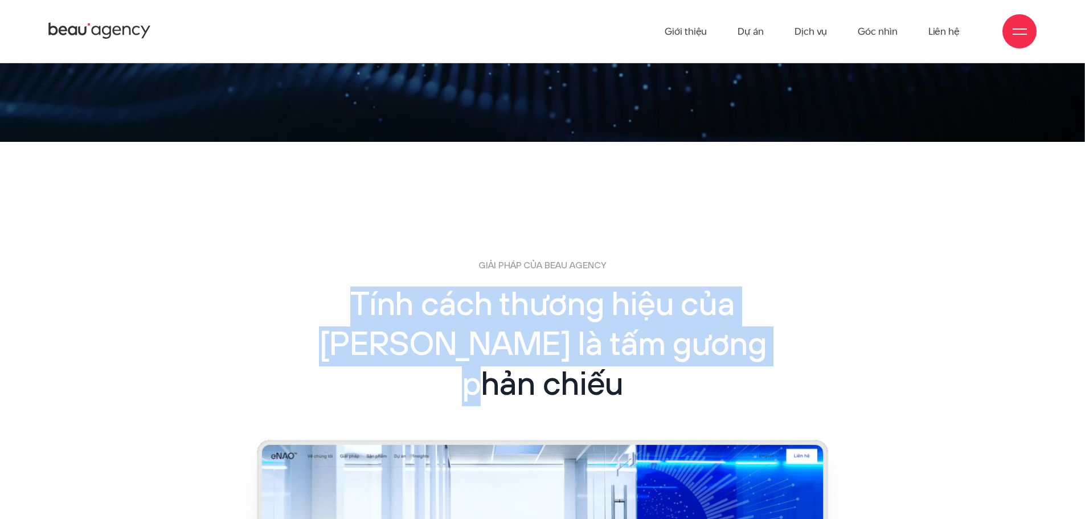
drag, startPoint x: 424, startPoint y: 309, endPoint x: 222, endPoint y: 279, distance: 203.9
click at [222, 279] on div "GIẢI PHÁP CỦA BEAU AGENCY Tính cách thương hiệu của eNAO là tấm gương phản chiếu" at bounding box center [542, 348] width 935 height 178
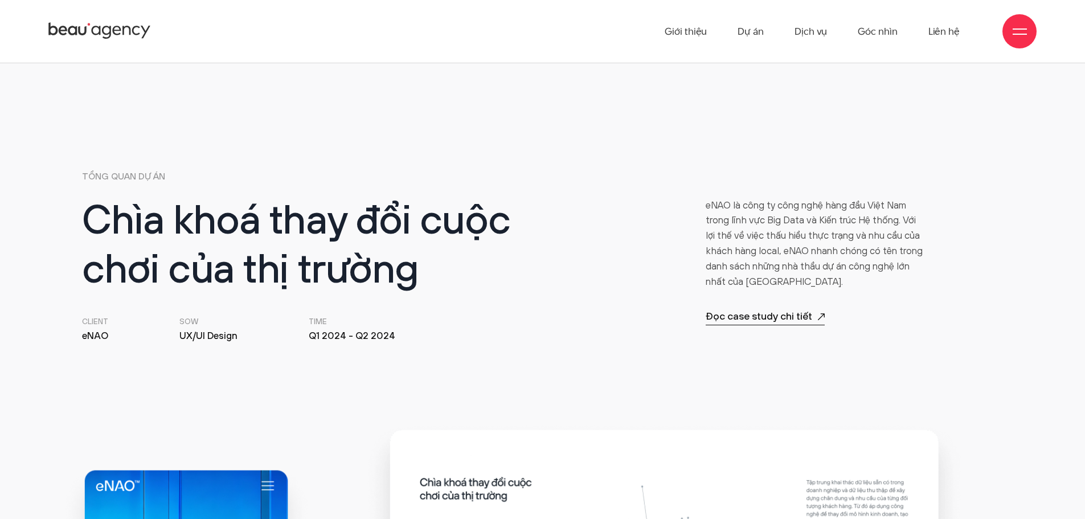
scroll to position [496, 0]
click at [972, 322] on div "Chìa khoá thay đổi cuộc chơi của thị trường Client eNAO SOW UX/UI Design Time Q…" at bounding box center [542, 272] width 935 height 146
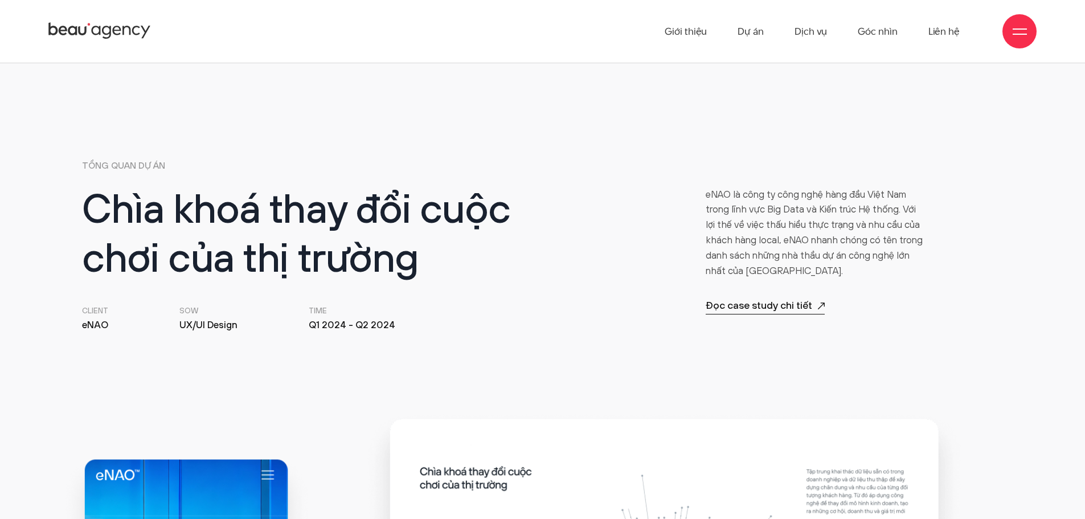
scroll to position [382, 0]
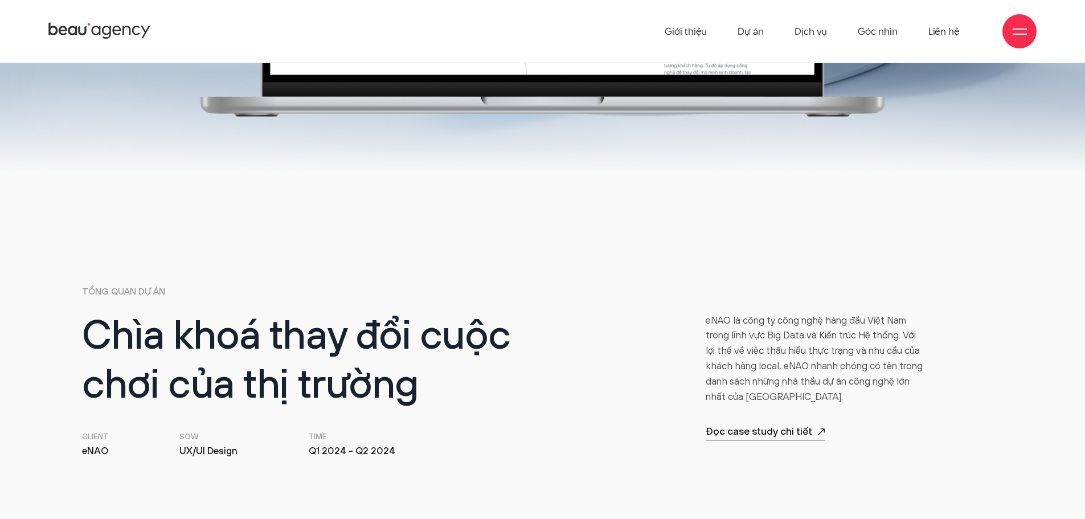
drag, startPoint x: 680, startPoint y: 267, endPoint x: 28, endPoint y: 397, distance: 664.5
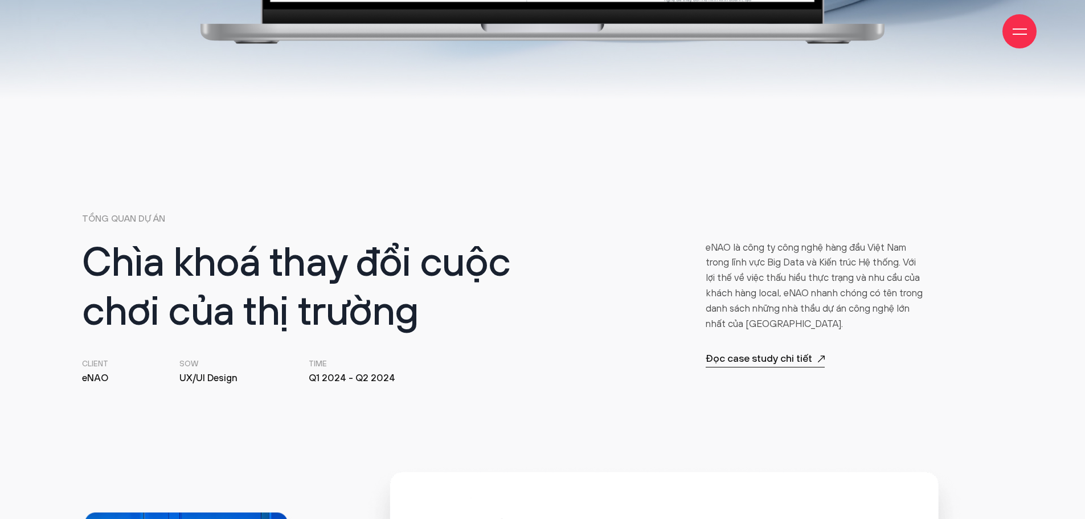
scroll to position [456, 0]
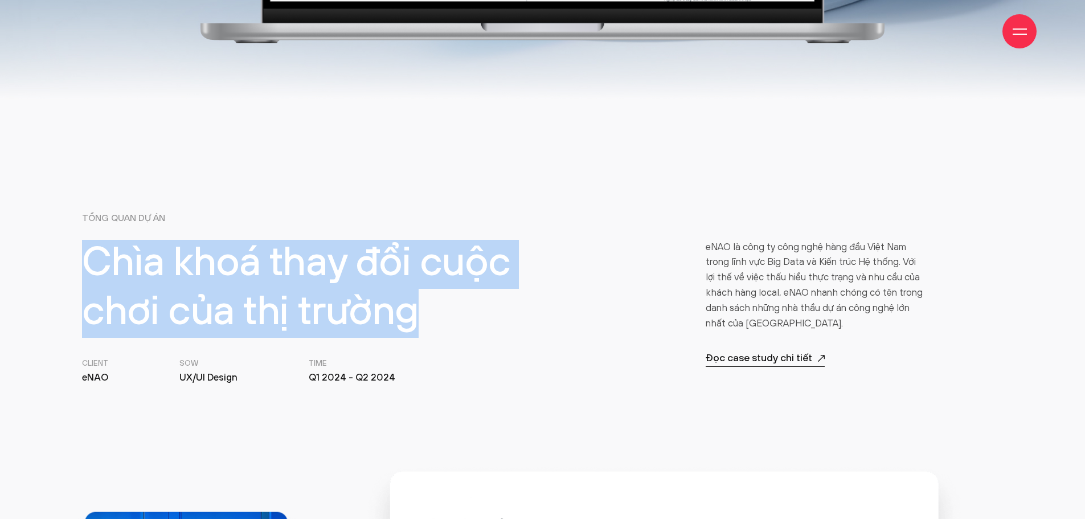
copy h2 "Chìa khoá thay đổi cuộc chơi của thị trường"
drag, startPoint x: 432, startPoint y: 318, endPoint x: 61, endPoint y: 266, distance: 375.1
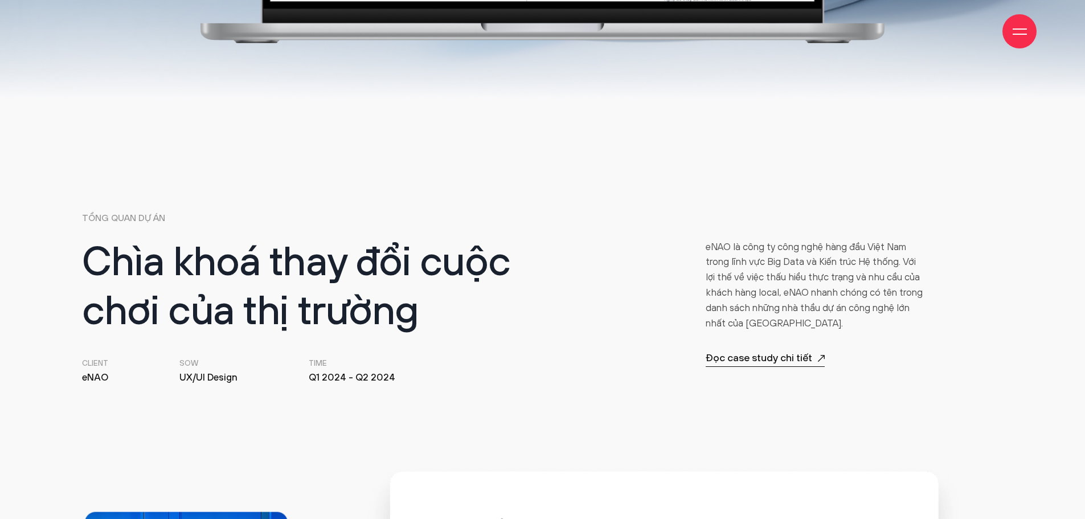
drag, startPoint x: 401, startPoint y: 260, endPoint x: 361, endPoint y: 271, distance: 41.3
click at [361, 271] on h2 "Chìa khoá thay đổi cuộc chơi của thị trường" at bounding box center [308, 289] width 453 height 99
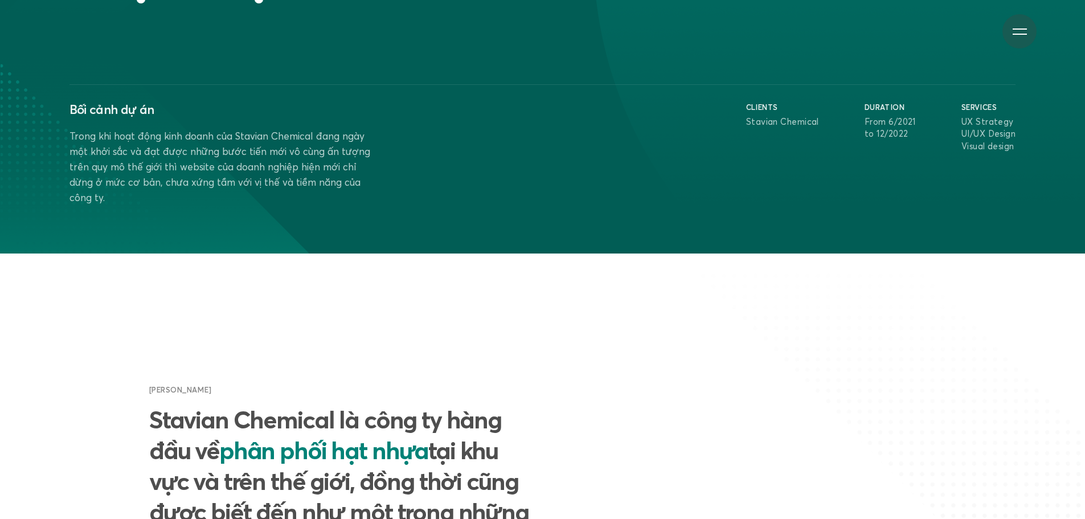
scroll to position [513, 0]
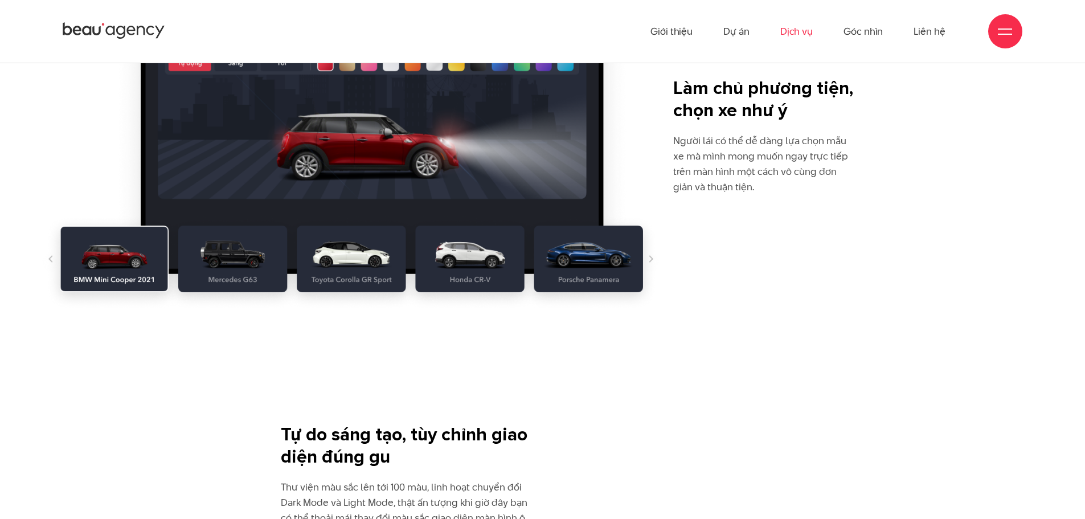
scroll to position [6655, 0]
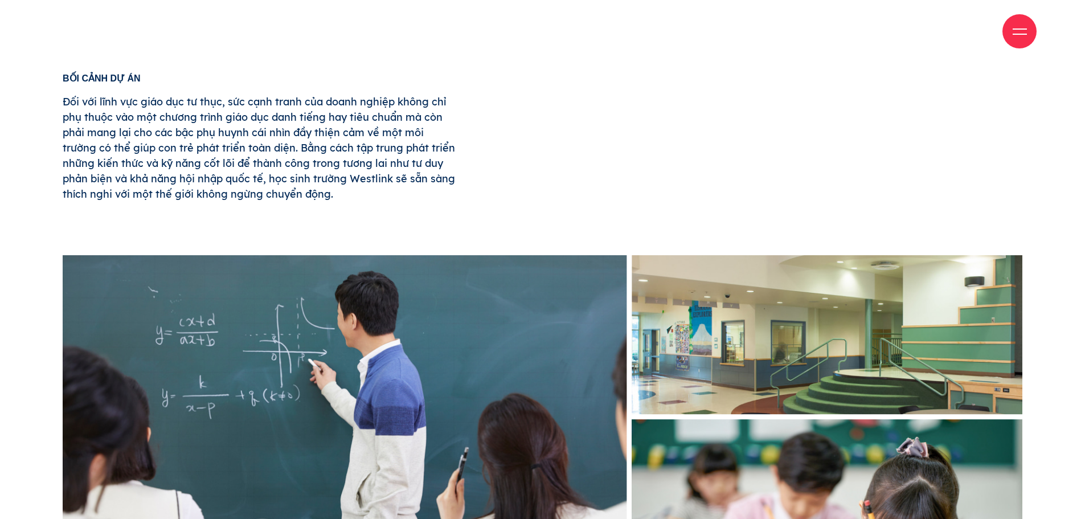
scroll to position [684, 0]
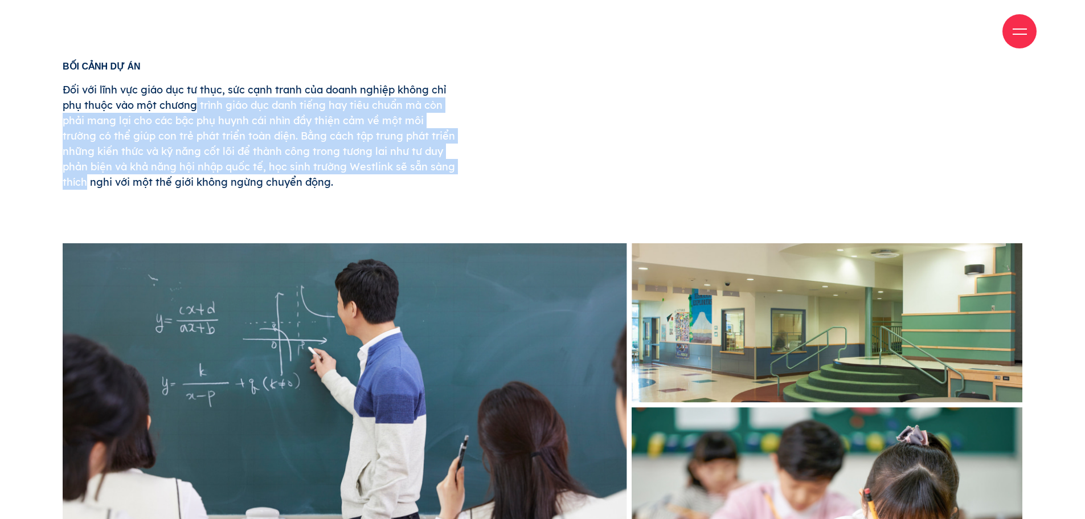
drag, startPoint x: 366, startPoint y: 166, endPoint x: 101, endPoint y: 90, distance: 276.1
click at [63, 96] on p "Đối với lĩnh vực giáo dục tư thục, sức cạnh tranh của doanh nghiệp không chỉ ph…" at bounding box center [259, 136] width 393 height 108
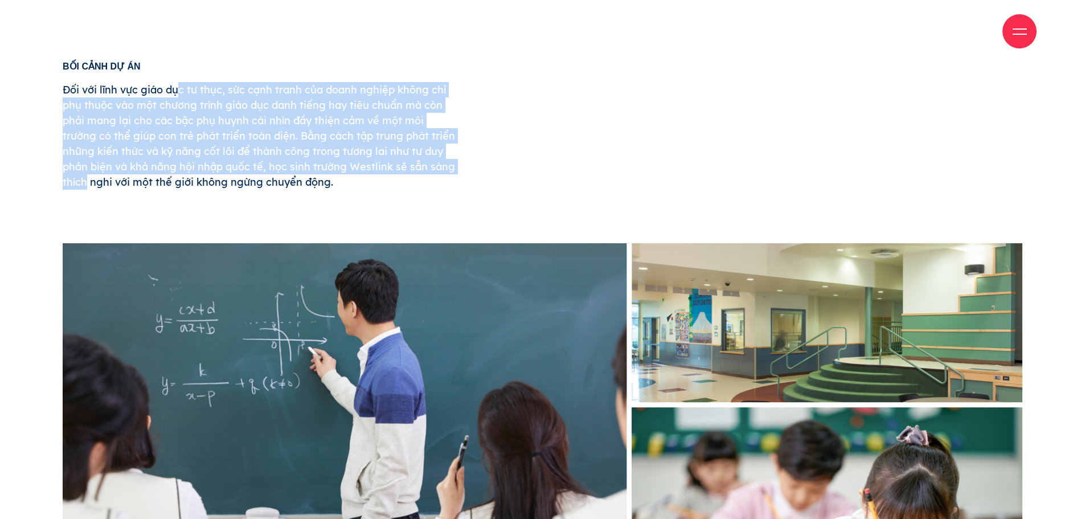
drag, startPoint x: 104, startPoint y: 89, endPoint x: 76, endPoint y: 89, distance: 27.9
click at [104, 89] on p "Đối với lĩnh vực giáo dục tư thục, sức cạnh tranh của doanh nghiệp không chỉ ph…" at bounding box center [259, 136] width 393 height 108
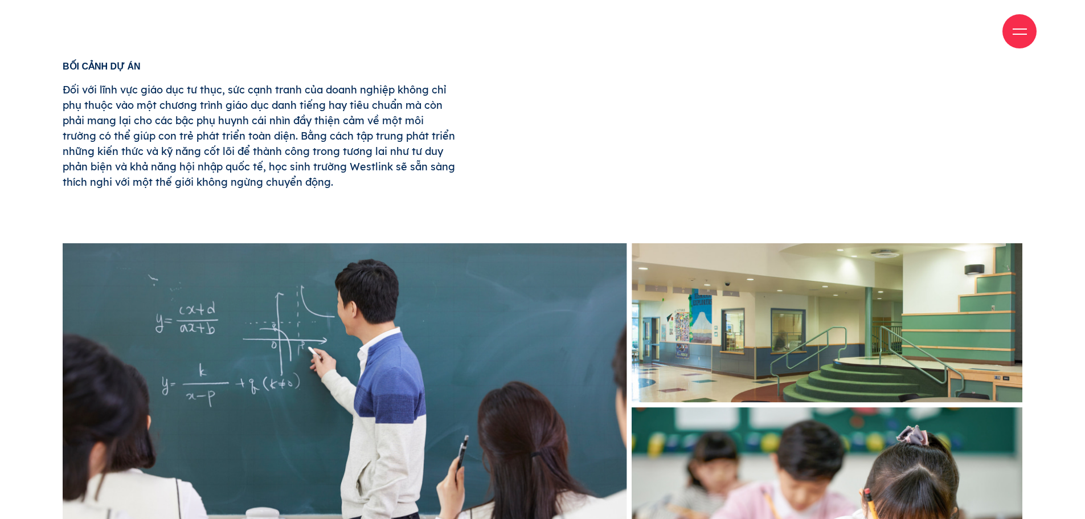
drag, startPoint x: 59, startPoint y: 85, endPoint x: 350, endPoint y: 191, distance: 309.6
click at [350, 191] on div "Bối cảnh dự án Đối với lĩnh vực giáo dục tư thục, sức cạnh tranh của doanh nghi…" at bounding box center [259, 151] width 404 height 179
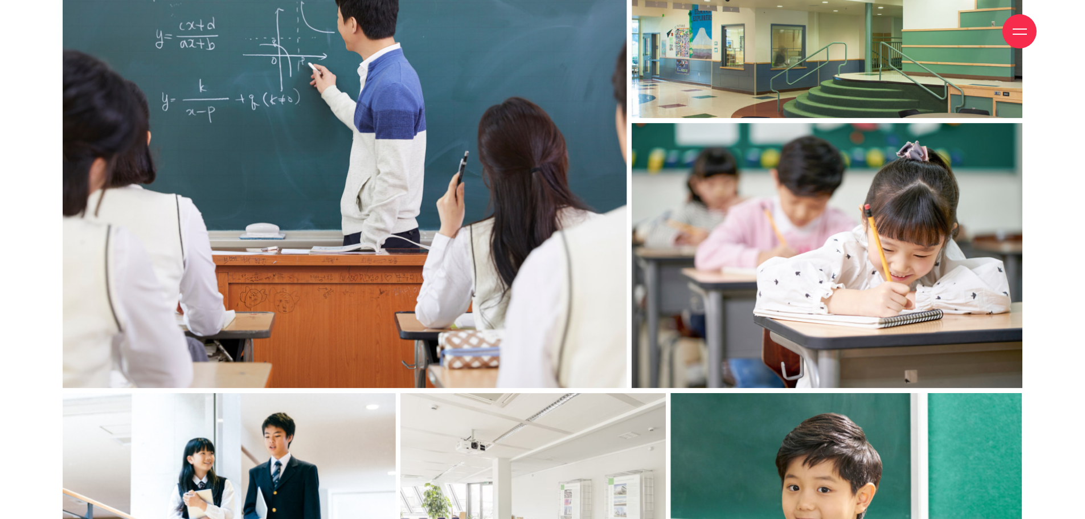
scroll to position [969, 0]
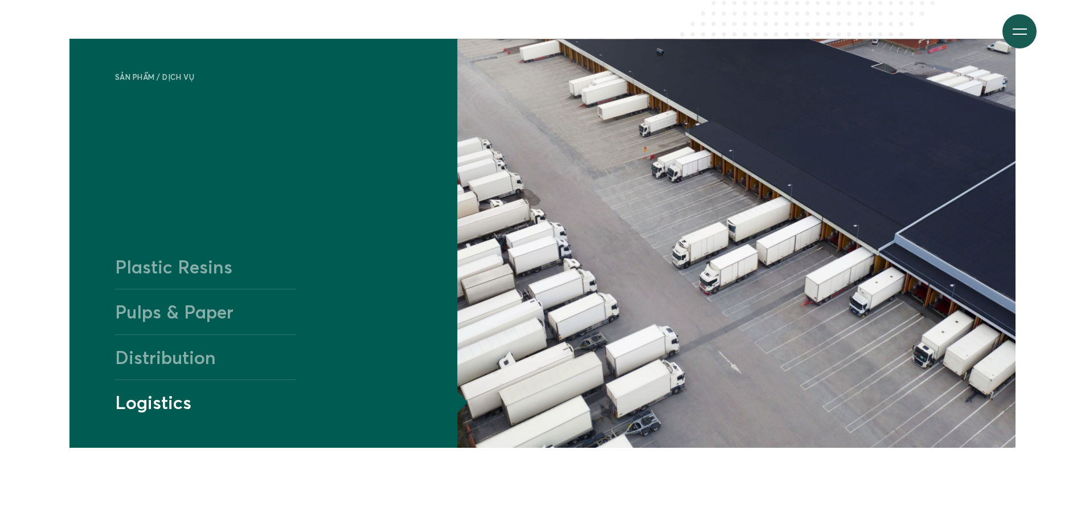
scroll to position [1139, 0]
